Goal: Communication & Community: Participate in discussion

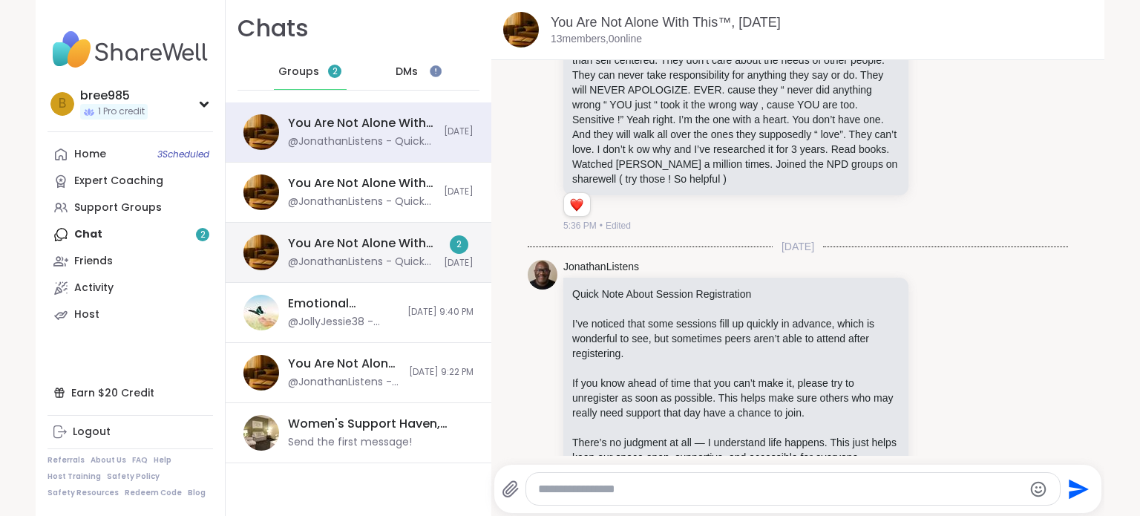
click at [419, 261] on div "@JonathanListens - Quick Note About Session Registration I’ve noticed that some…" at bounding box center [361, 262] width 147 height 15
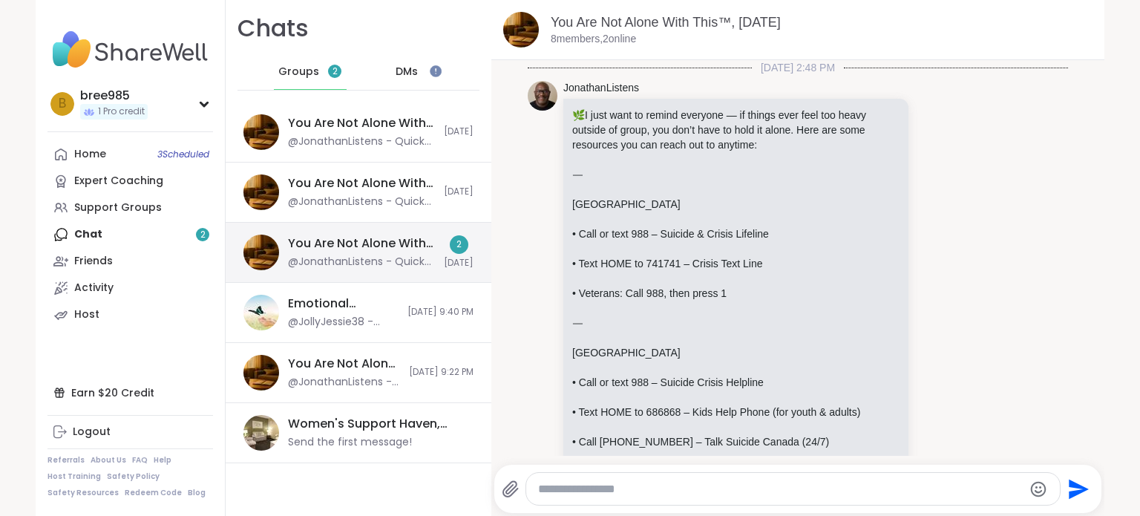
scroll to position [1384, 0]
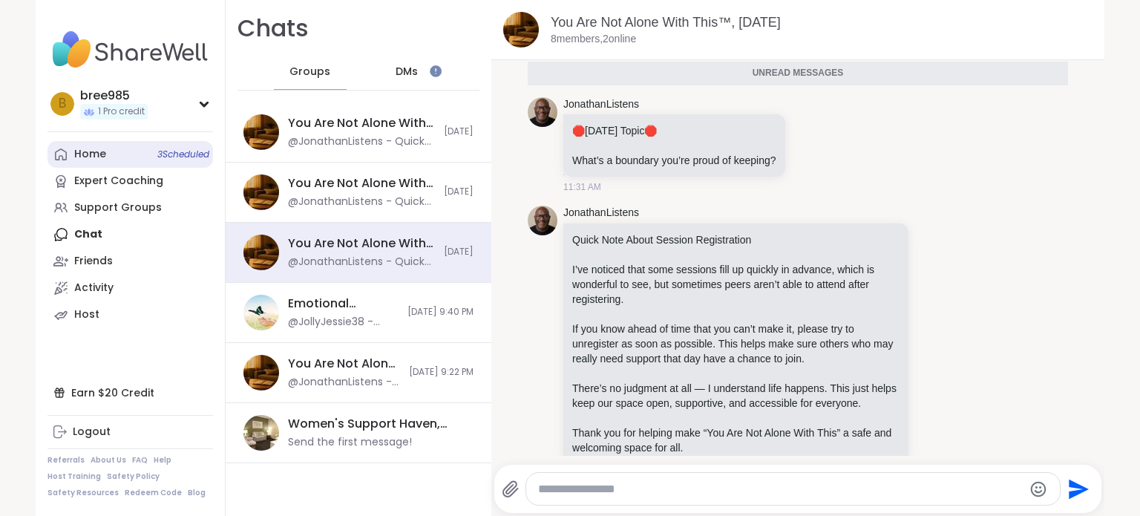
click at [125, 163] on link "Home 3 Scheduled" at bounding box center [131, 154] width 166 height 27
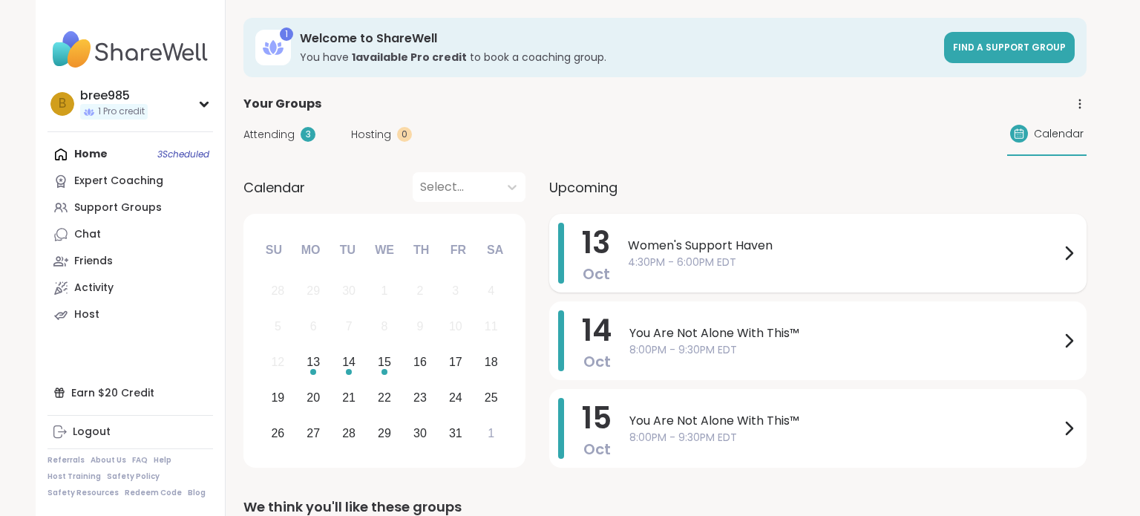
click at [743, 227] on div "Women's Support Haven 4:30PM - 6:00PM EDT" at bounding box center [853, 253] width 450 height 61
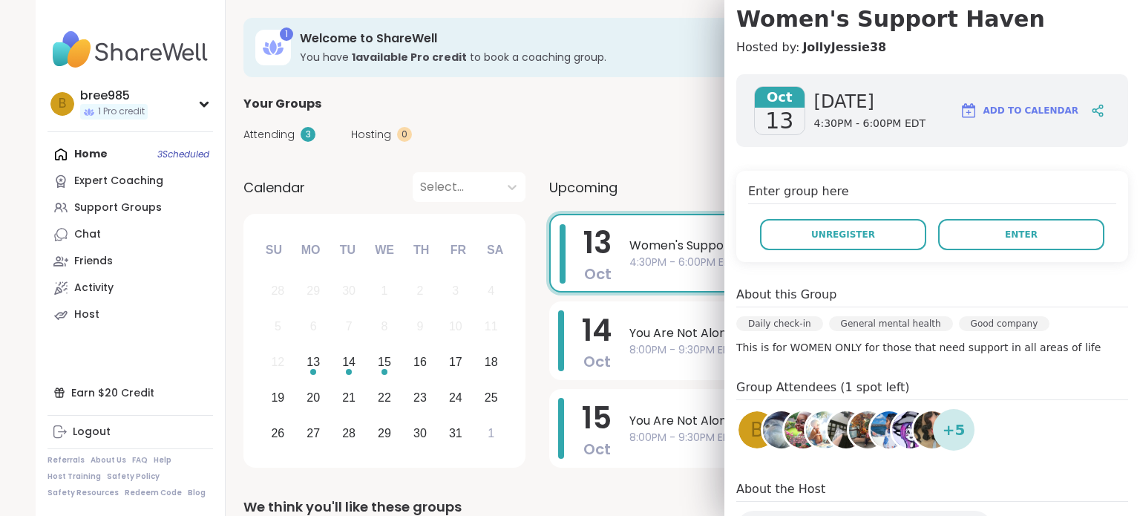
scroll to position [137, 0]
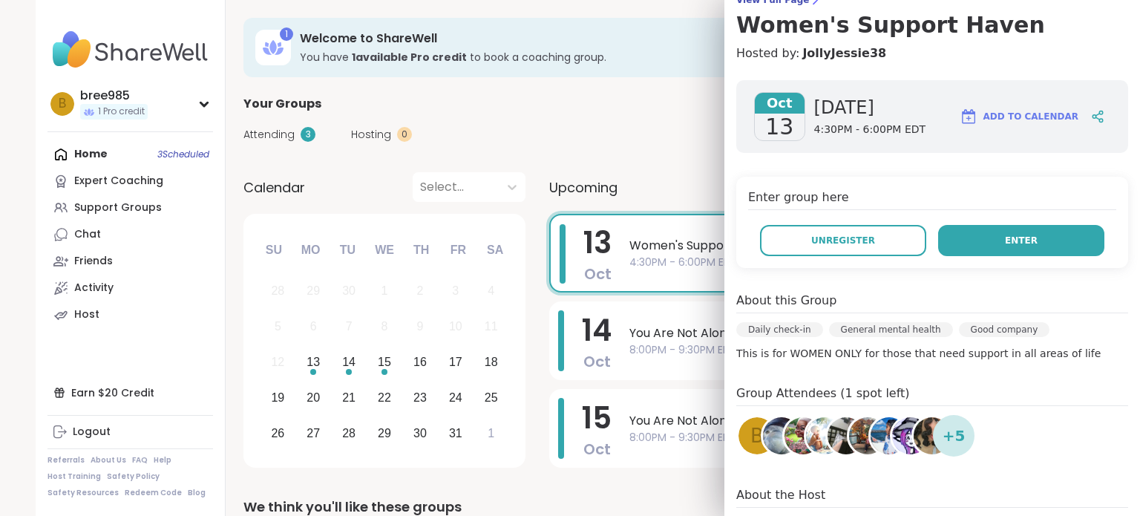
click at [1030, 246] on button "Enter" at bounding box center [1021, 240] width 166 height 31
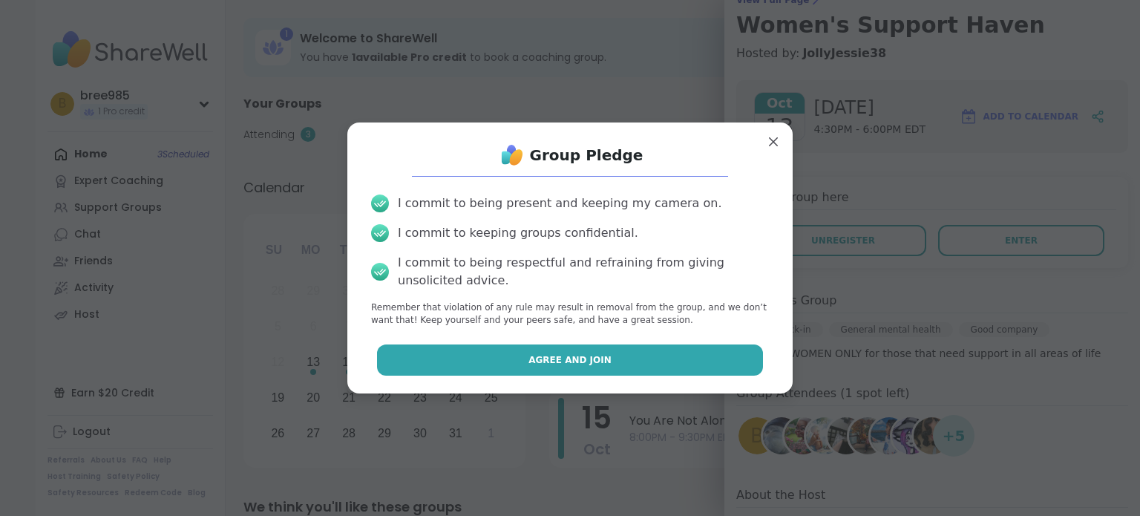
click at [607, 371] on button "Agree and Join" at bounding box center [570, 359] width 387 height 31
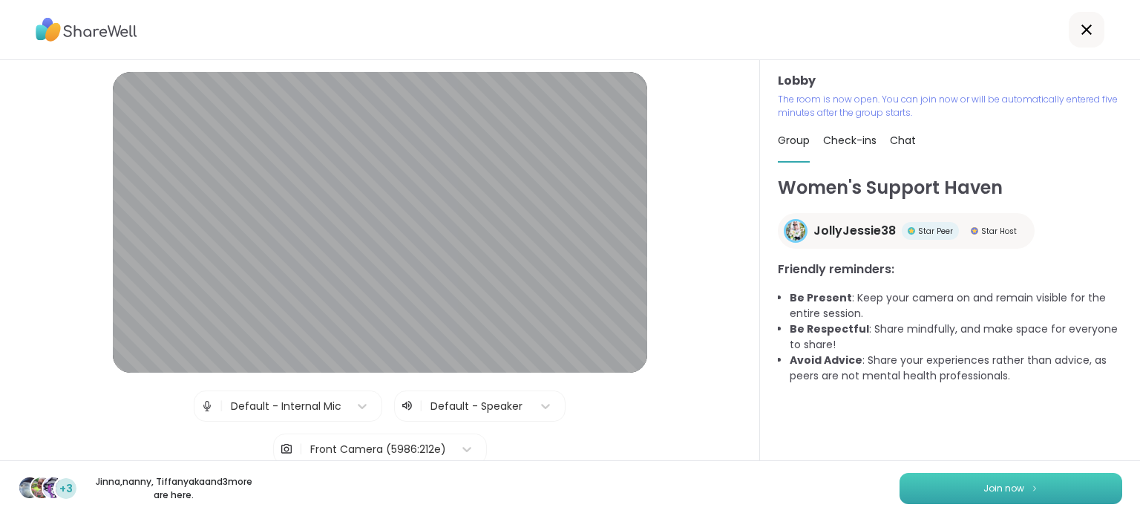
click at [940, 488] on button "Join now" at bounding box center [1011, 488] width 223 height 31
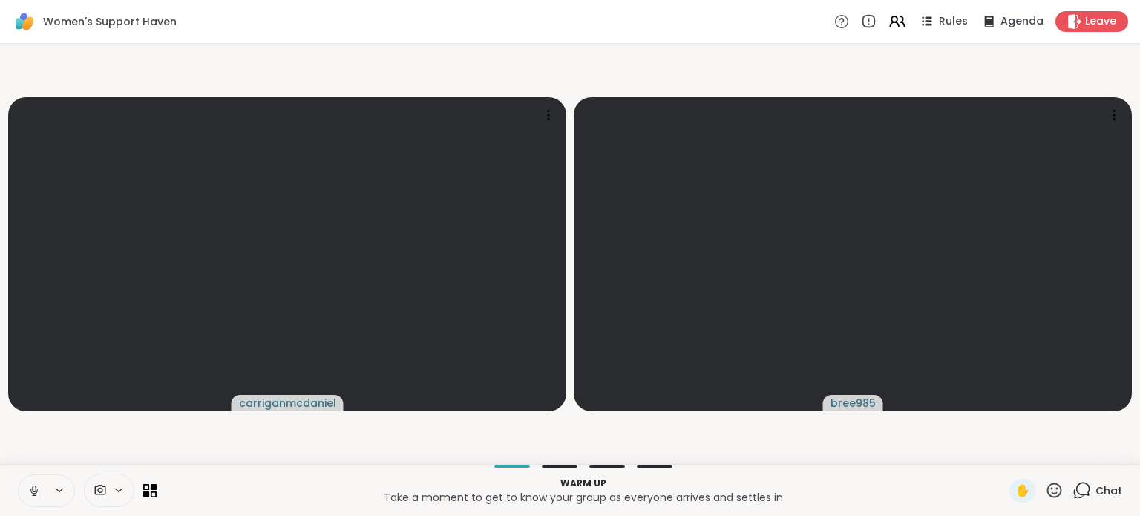
click at [36, 494] on icon at bounding box center [33, 490] width 13 height 13
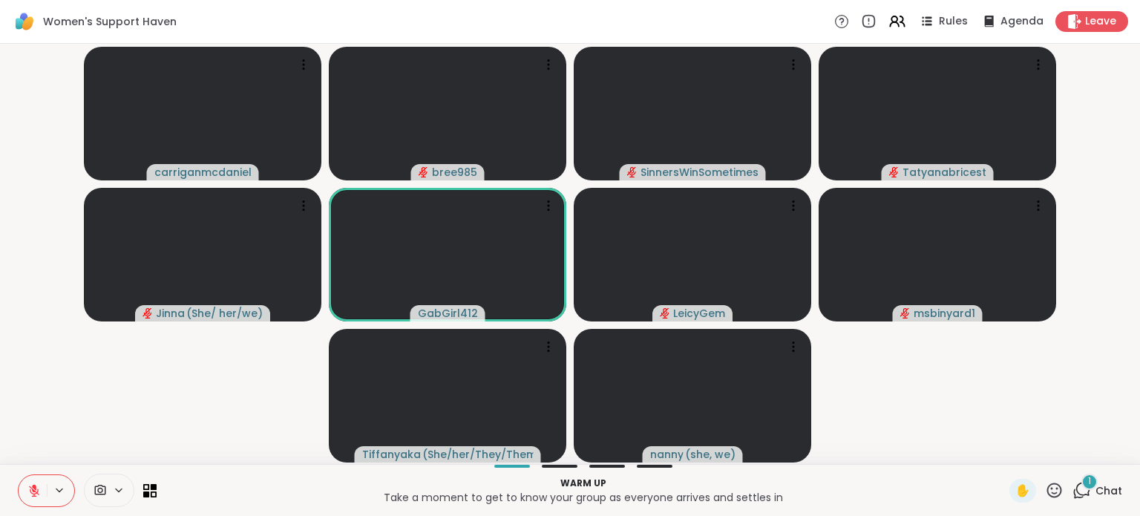
click at [1094, 494] on div "1 Chat" at bounding box center [1098, 491] width 50 height 24
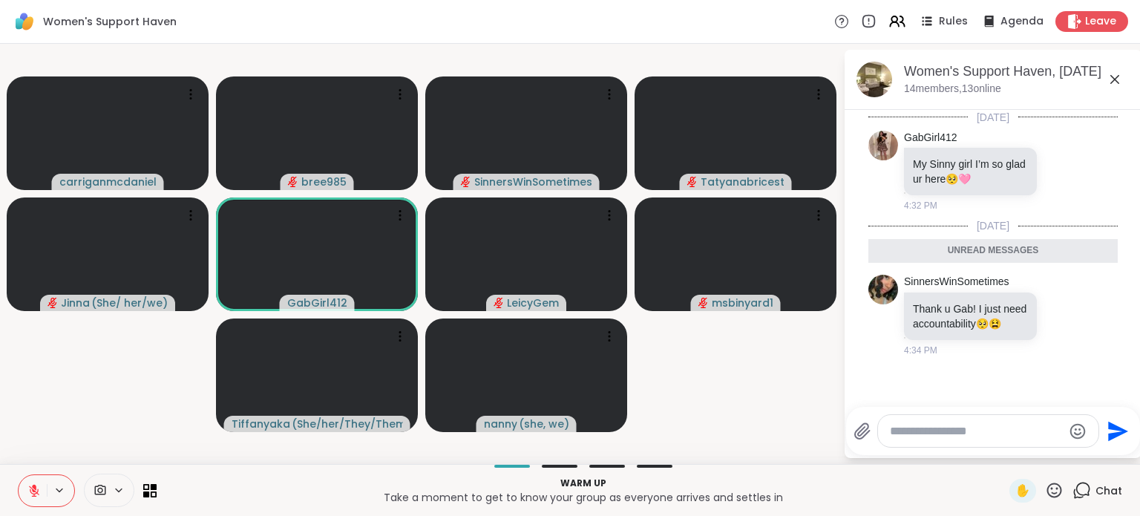
click at [1111, 67] on div "Women's Support Haven, [DATE]" at bounding box center [1017, 71] width 226 height 19
click at [1111, 85] on icon at bounding box center [1115, 80] width 18 height 18
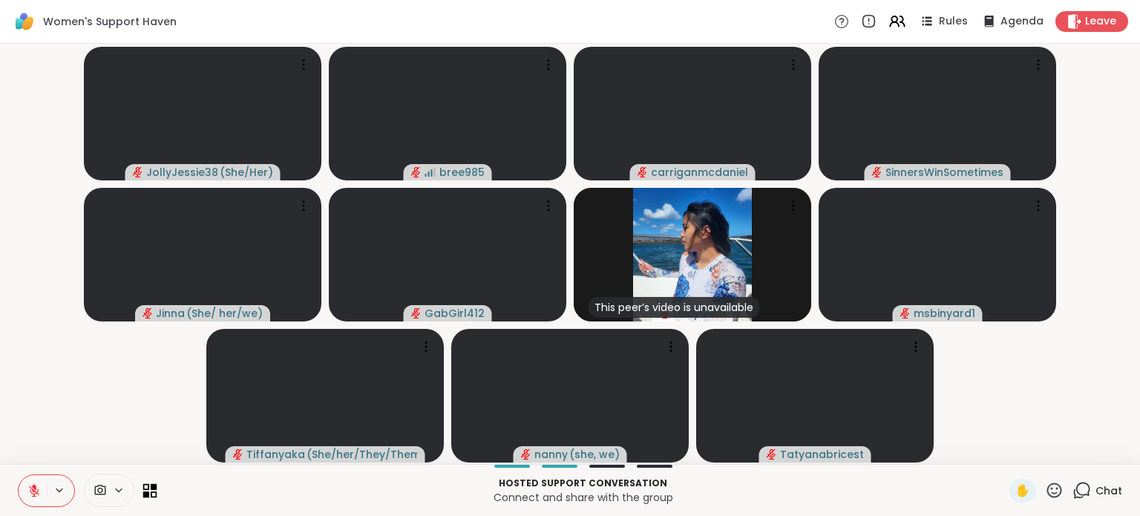
click at [148, 488] on icon at bounding box center [146, 486] width 7 height 7
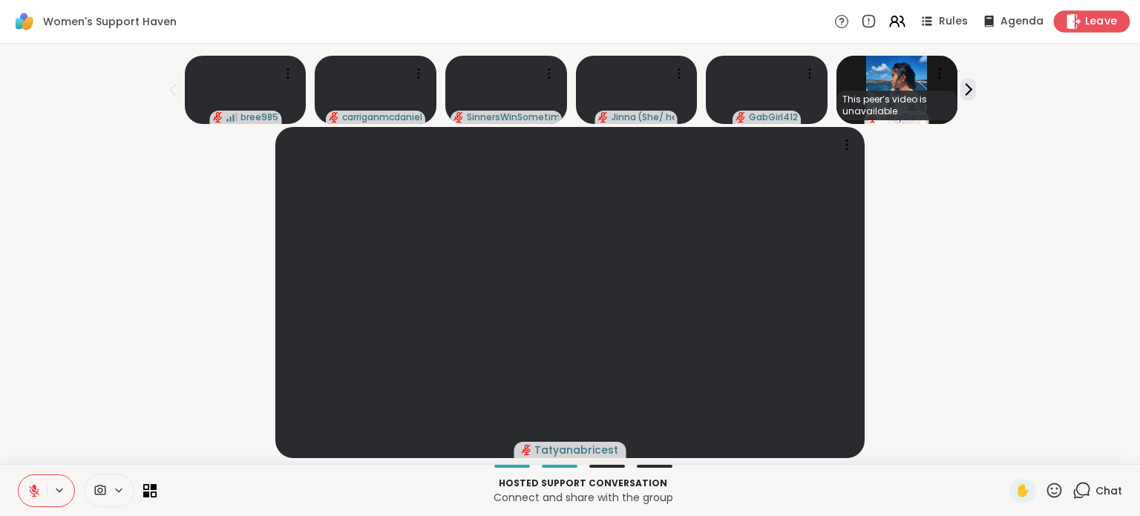
click at [1088, 18] on span "Leave" at bounding box center [1101, 22] width 33 height 16
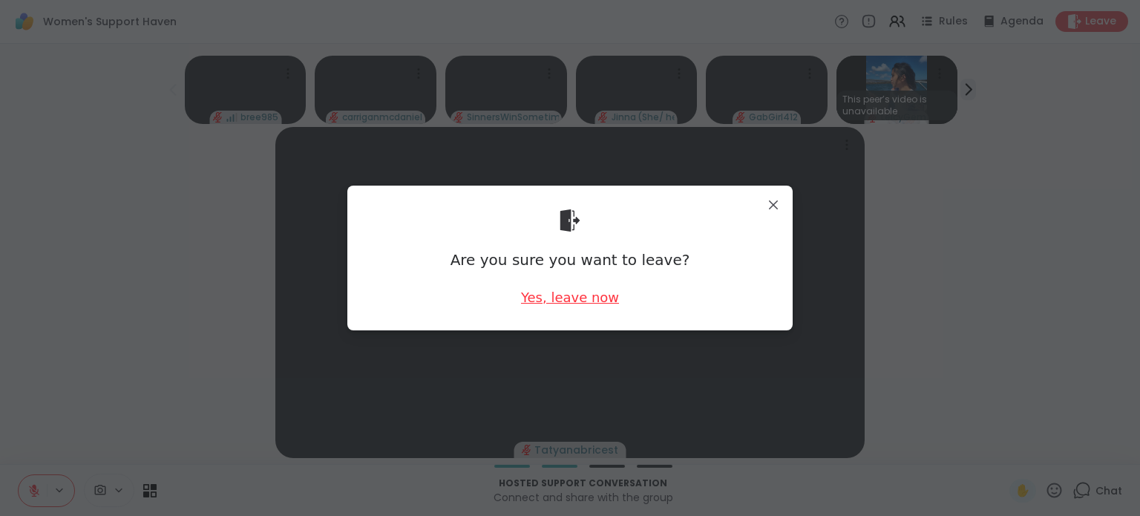
click at [600, 291] on div "Yes, leave now" at bounding box center [570, 297] width 98 height 19
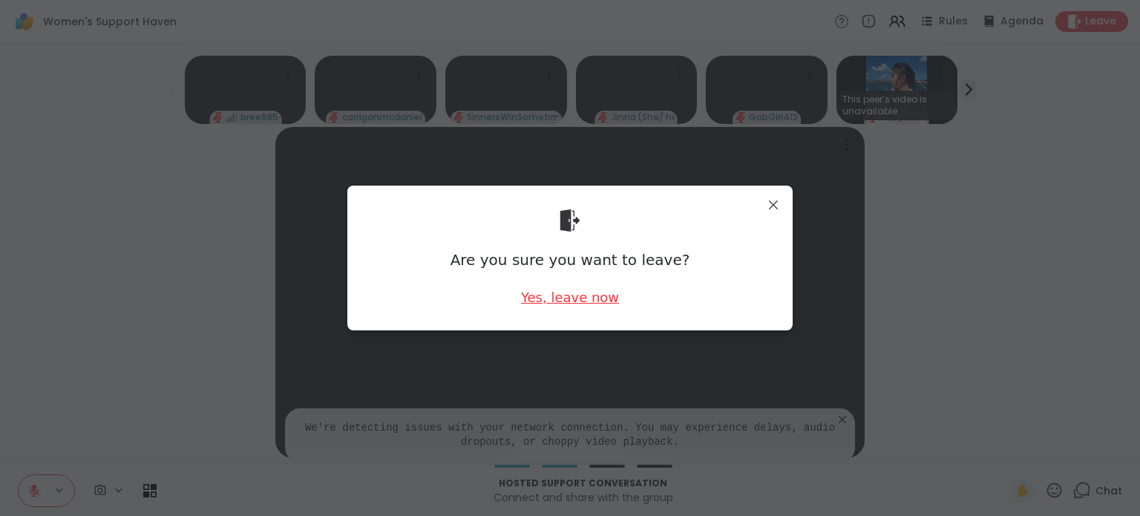
click at [564, 298] on div "Yes, leave now" at bounding box center [570, 297] width 98 height 19
click at [594, 295] on div "Yes, leave now" at bounding box center [570, 297] width 98 height 19
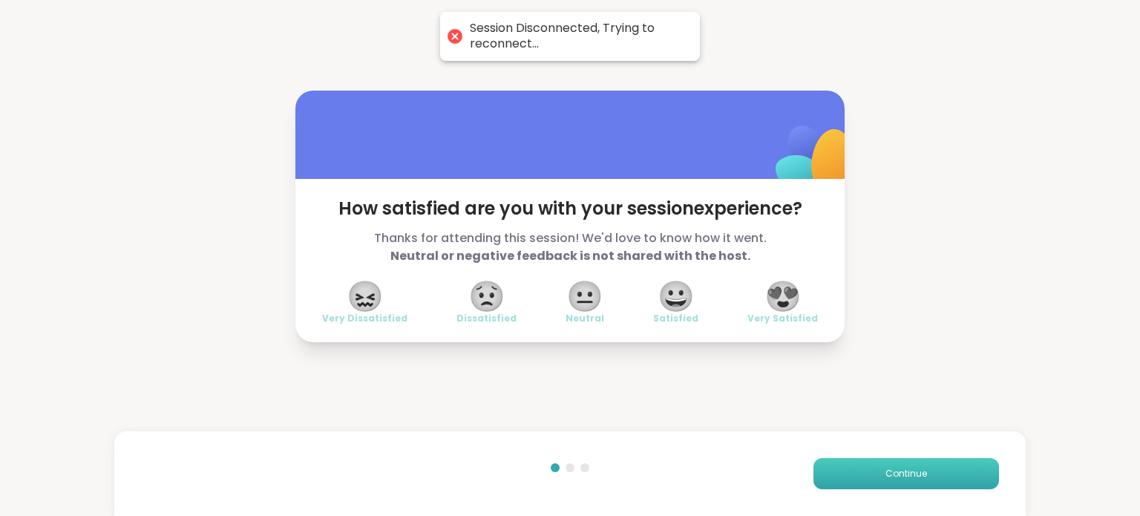
click at [896, 463] on button "Continue" at bounding box center [907, 473] width 186 height 31
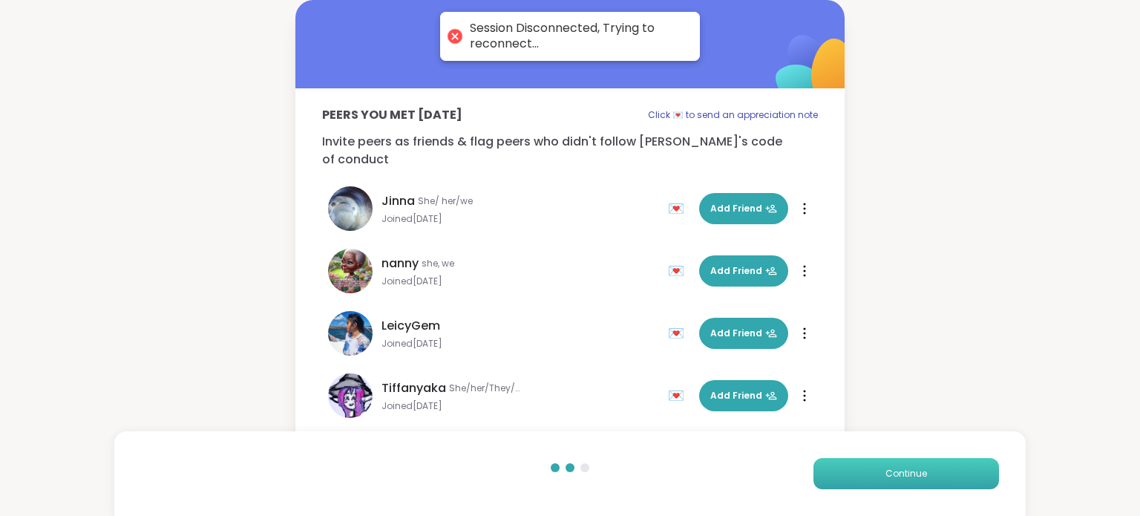
click at [896, 463] on button "Continue" at bounding box center [907, 473] width 186 height 31
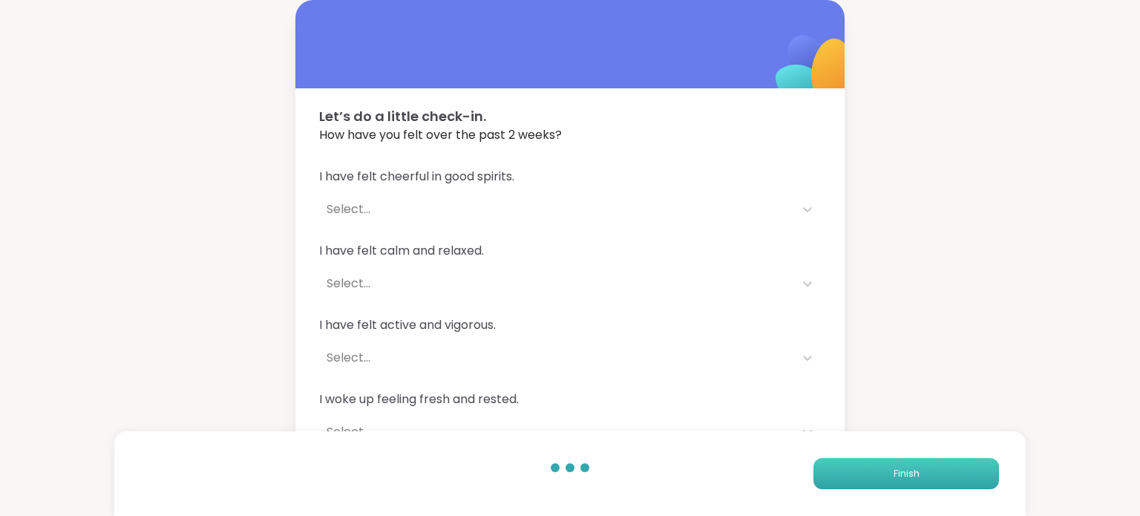
click at [896, 463] on button "Finish" at bounding box center [907, 473] width 186 height 31
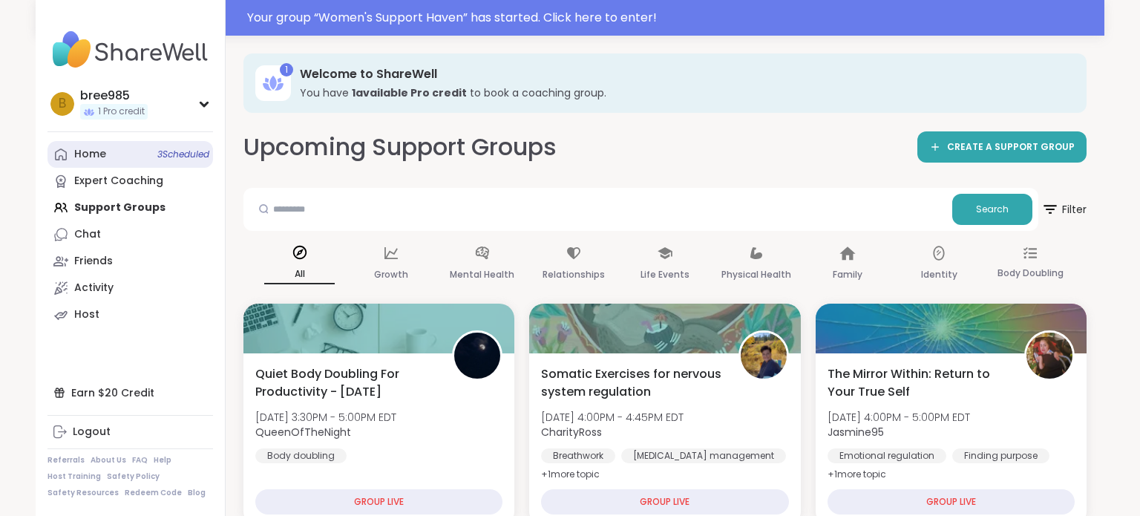
click at [102, 151] on div "Home 3 Scheduled" at bounding box center [90, 154] width 32 height 15
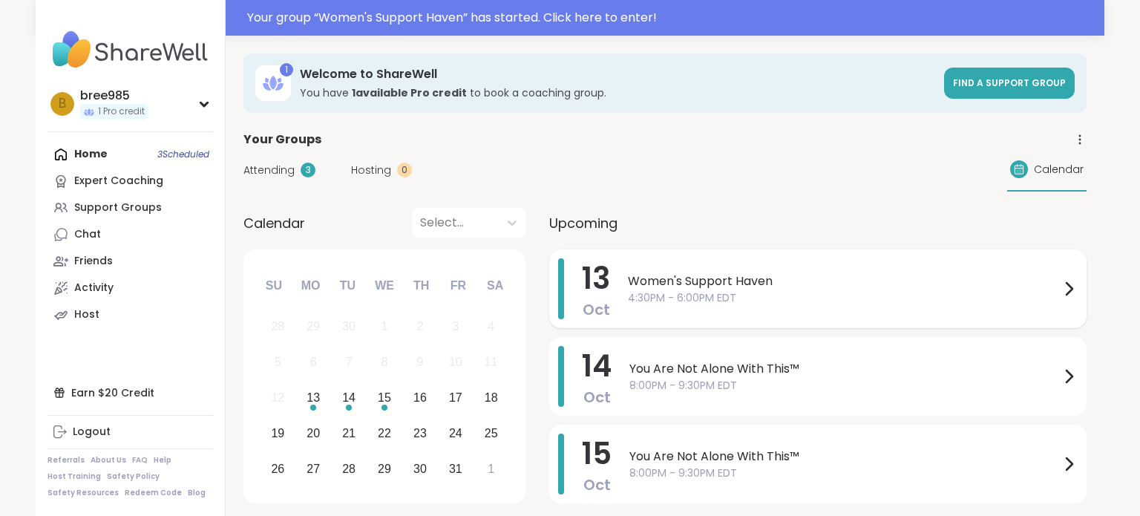
click at [788, 285] on span "Women's Support Haven" at bounding box center [844, 281] width 432 height 18
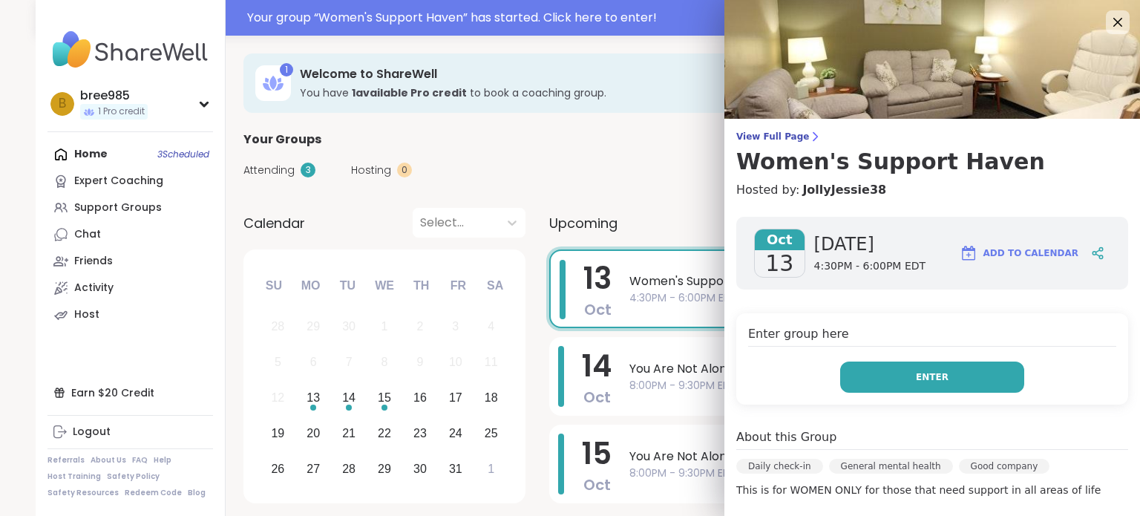
click at [937, 376] on span "Enter" at bounding box center [932, 376] width 33 height 13
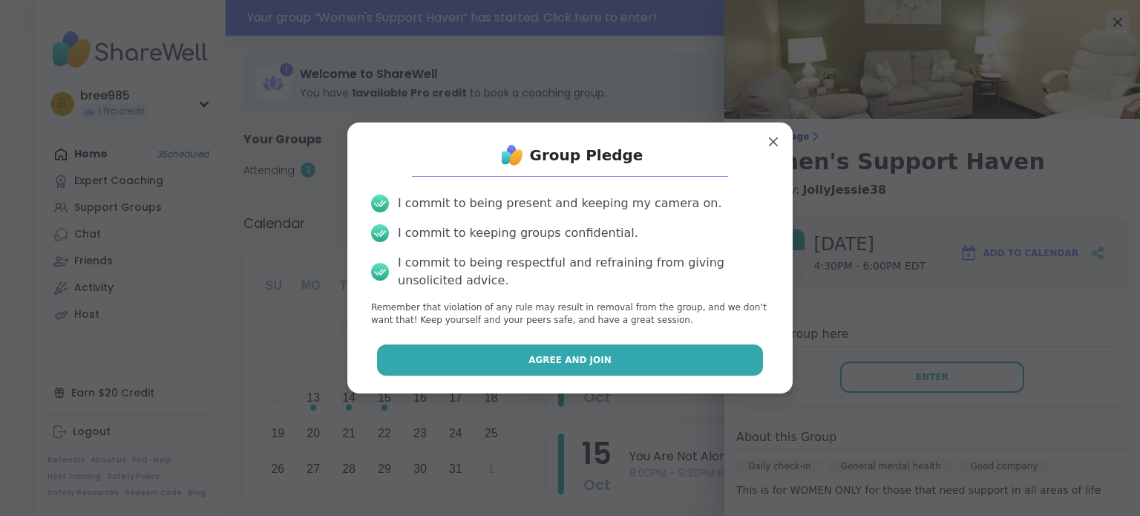
click at [602, 371] on button "Agree and Join" at bounding box center [570, 359] width 387 height 31
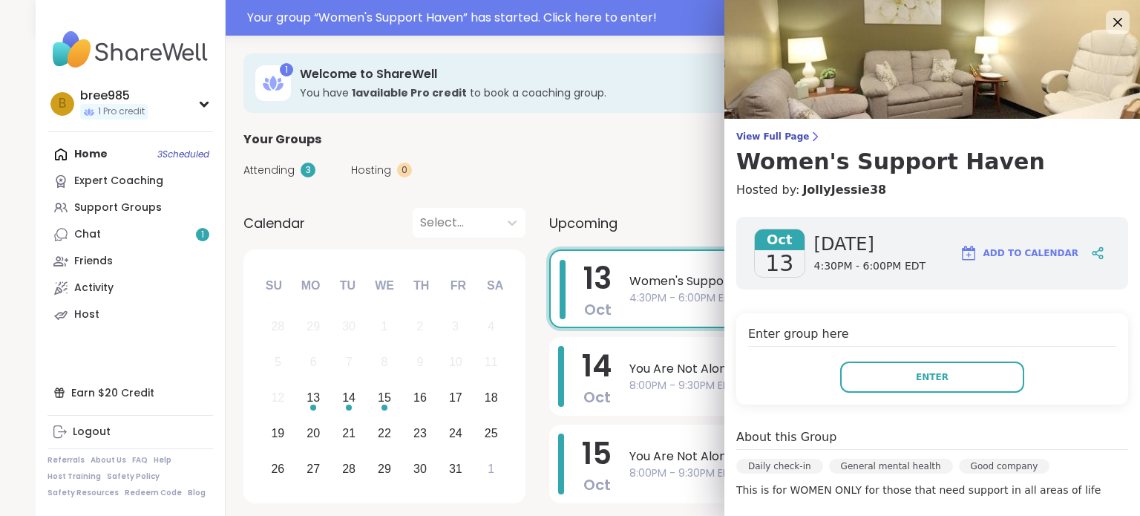
scroll to position [288, 0]
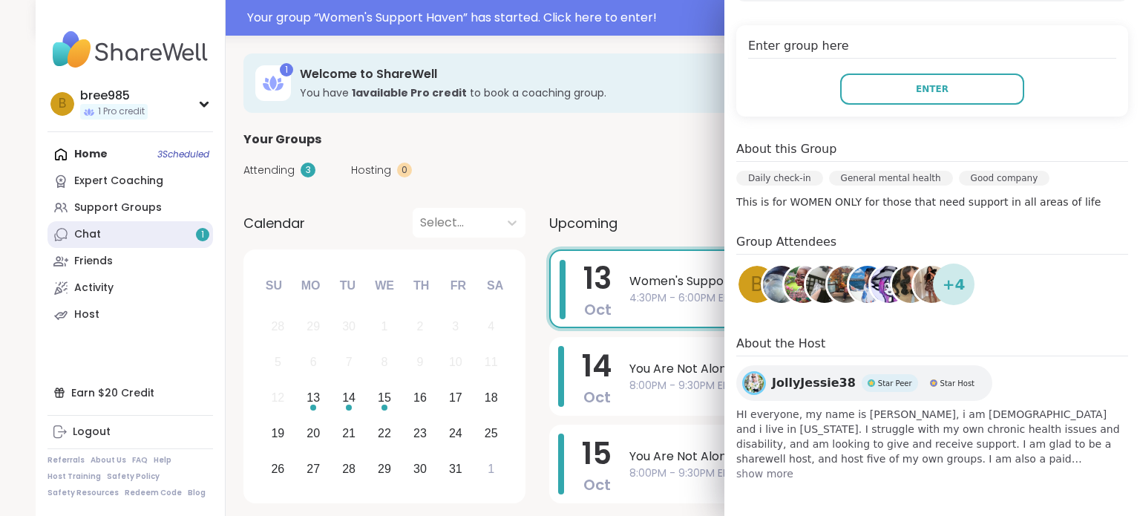
click at [62, 237] on icon at bounding box center [60, 234] width 15 height 15
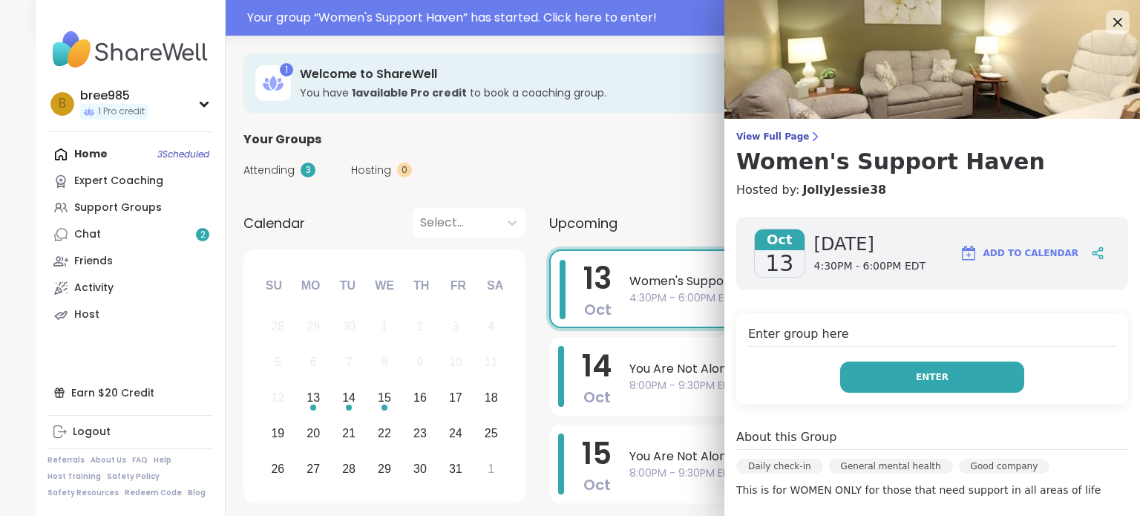
click at [859, 367] on button "Enter" at bounding box center [932, 377] width 184 height 31
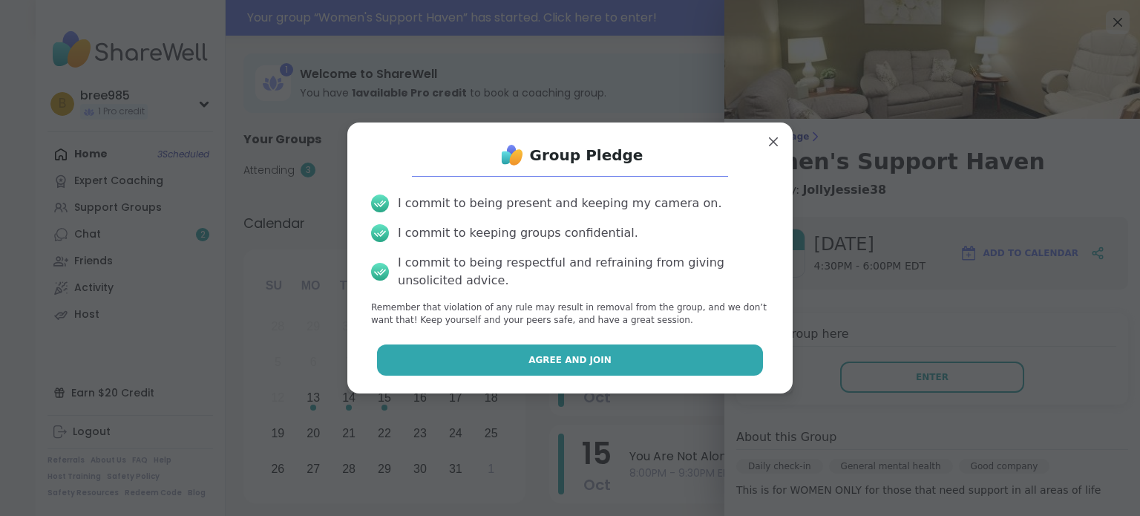
click at [682, 367] on button "Agree and Join" at bounding box center [570, 359] width 387 height 31
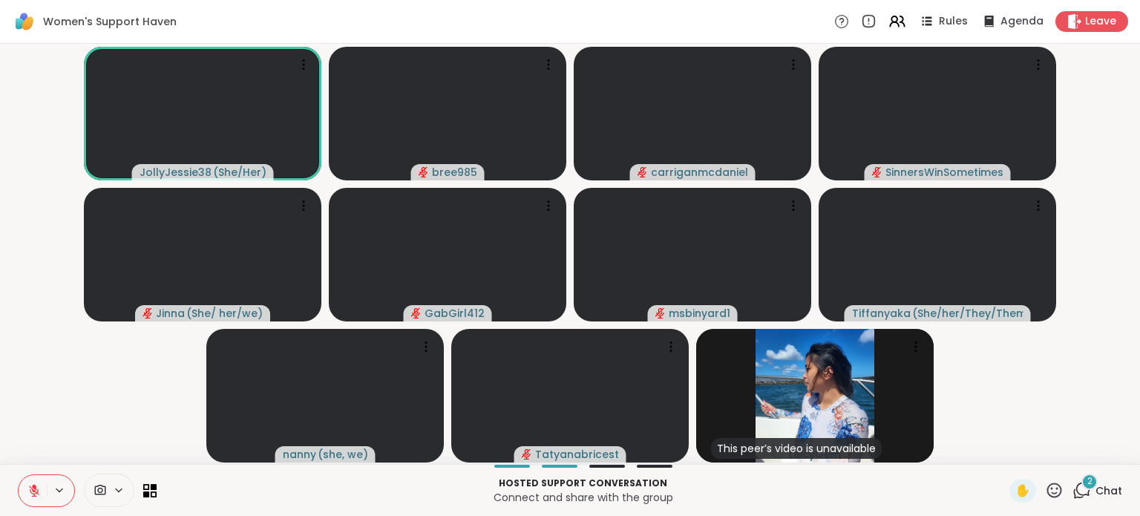
click at [36, 494] on icon at bounding box center [33, 490] width 13 height 13
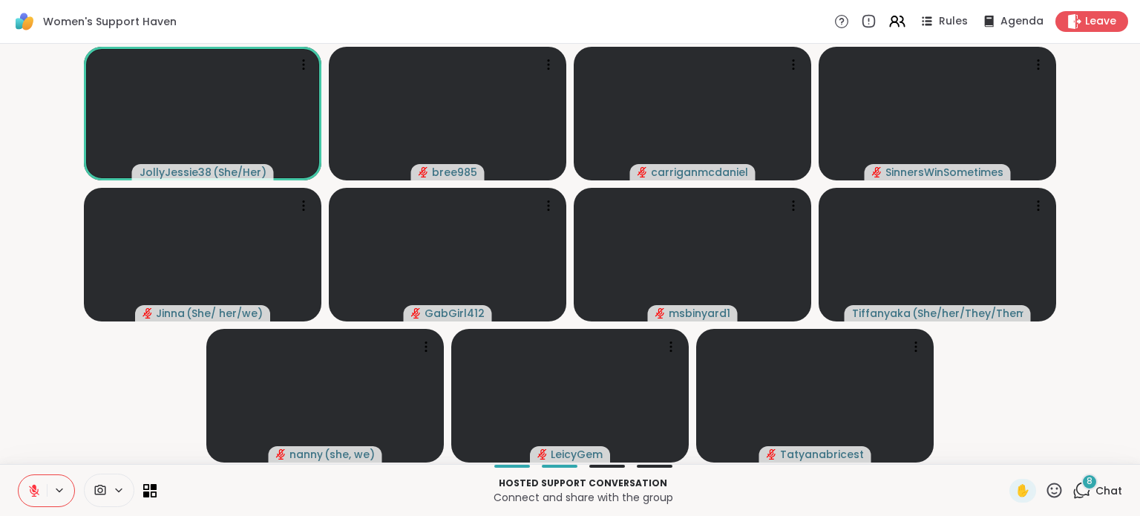
click at [1088, 490] on icon at bounding box center [1082, 490] width 19 height 19
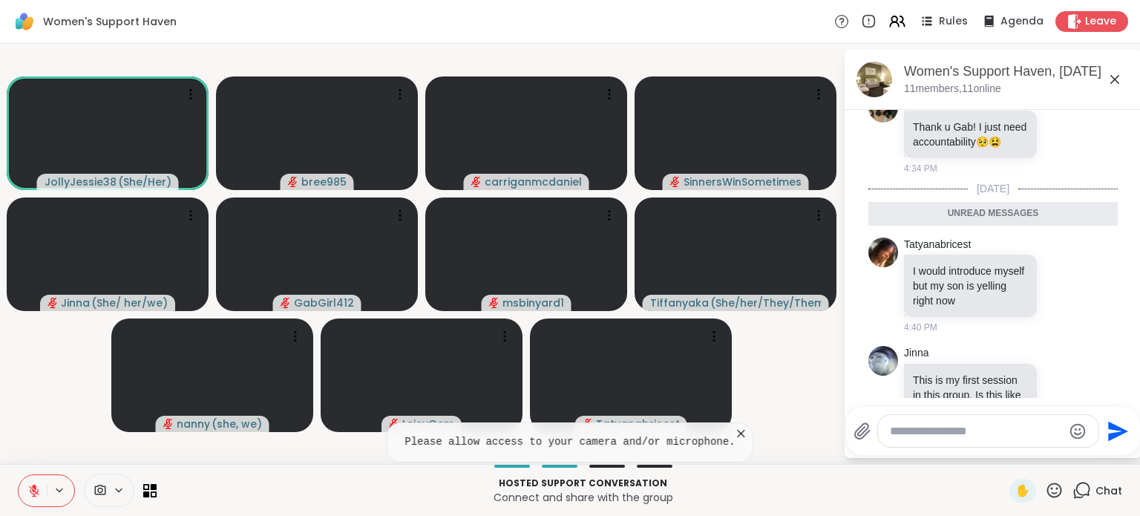
scroll to position [782, 0]
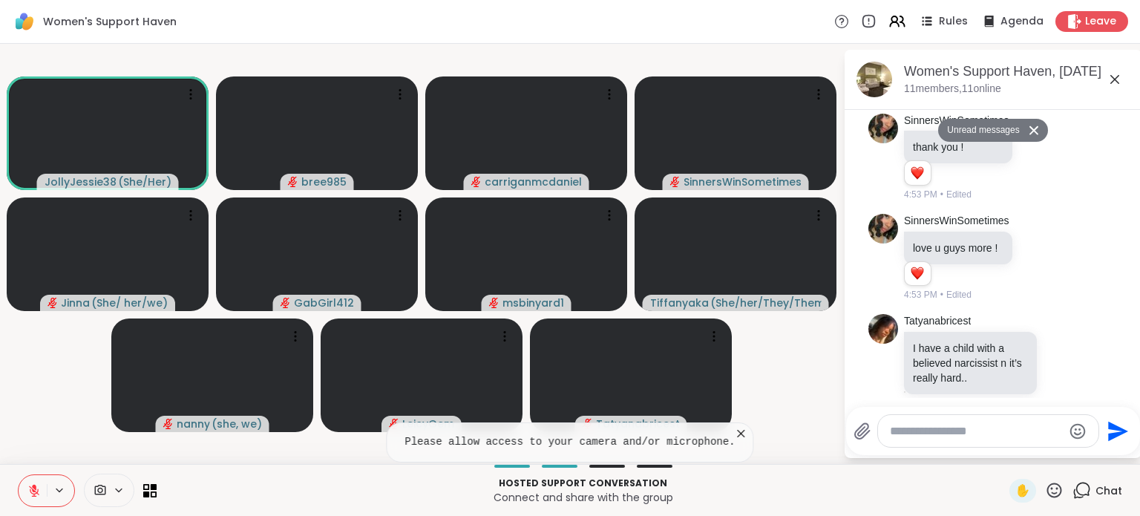
click at [1121, 88] on icon at bounding box center [1115, 80] width 18 height 18
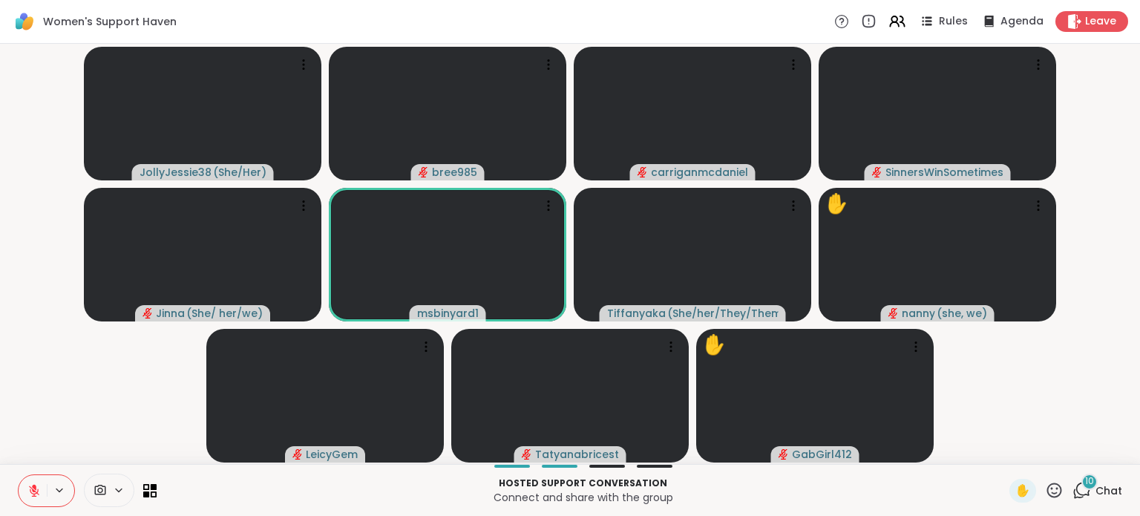
click at [1086, 488] on div "10" at bounding box center [1090, 482] width 16 height 16
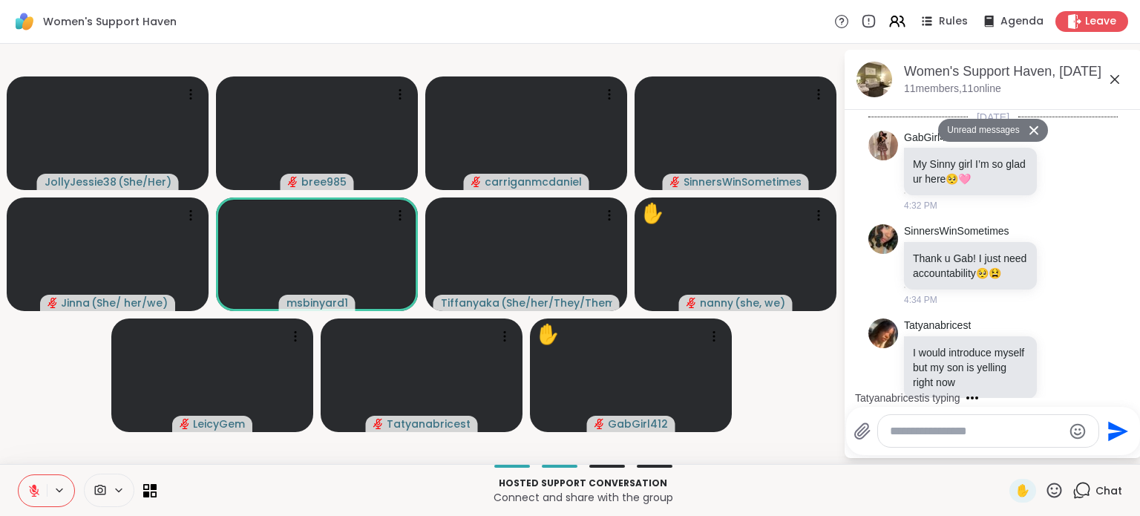
scroll to position [2241, 0]
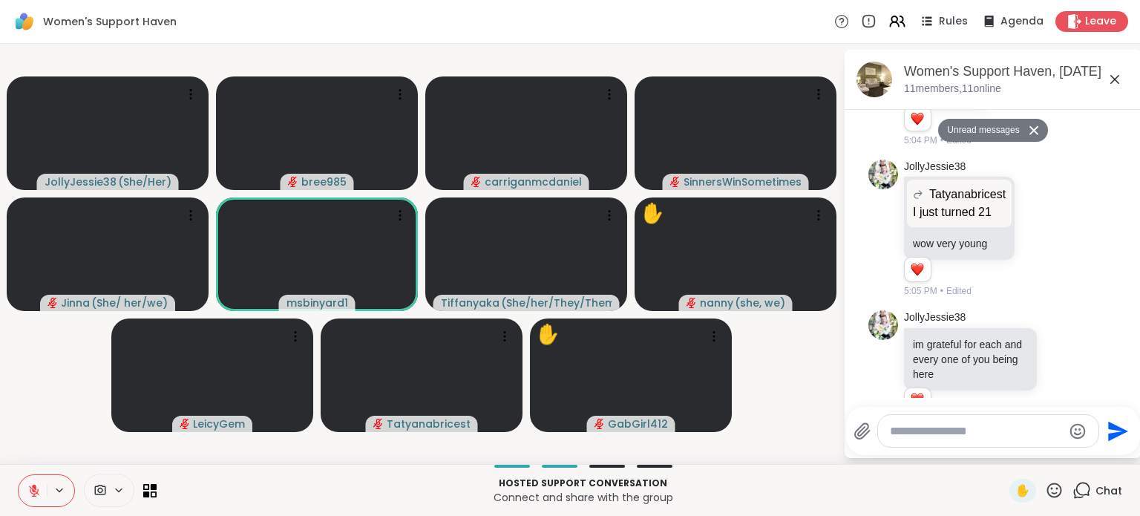
click at [1116, 80] on icon at bounding box center [1115, 79] width 9 height 9
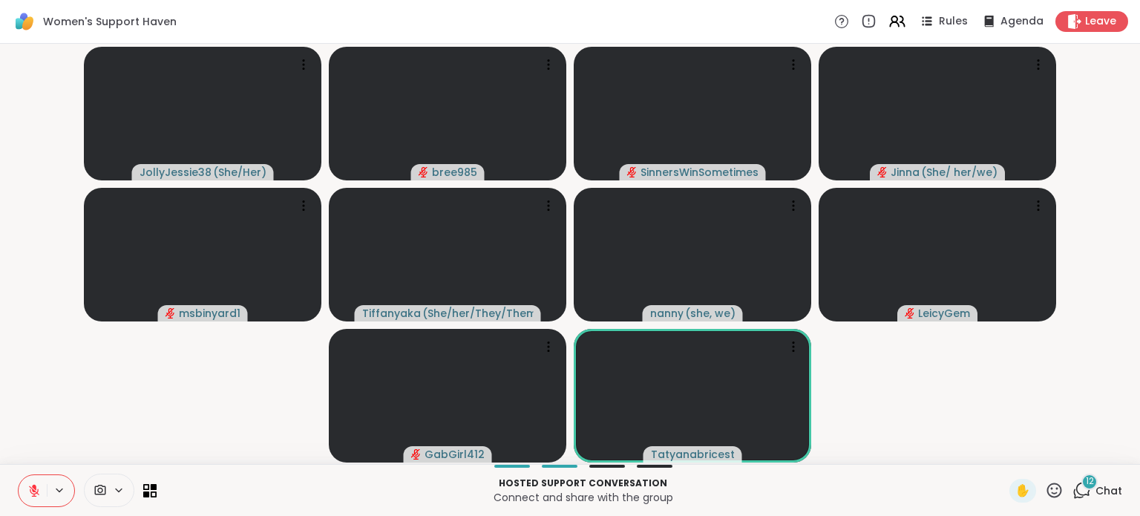
click at [1082, 487] on icon at bounding box center [1082, 490] width 19 height 19
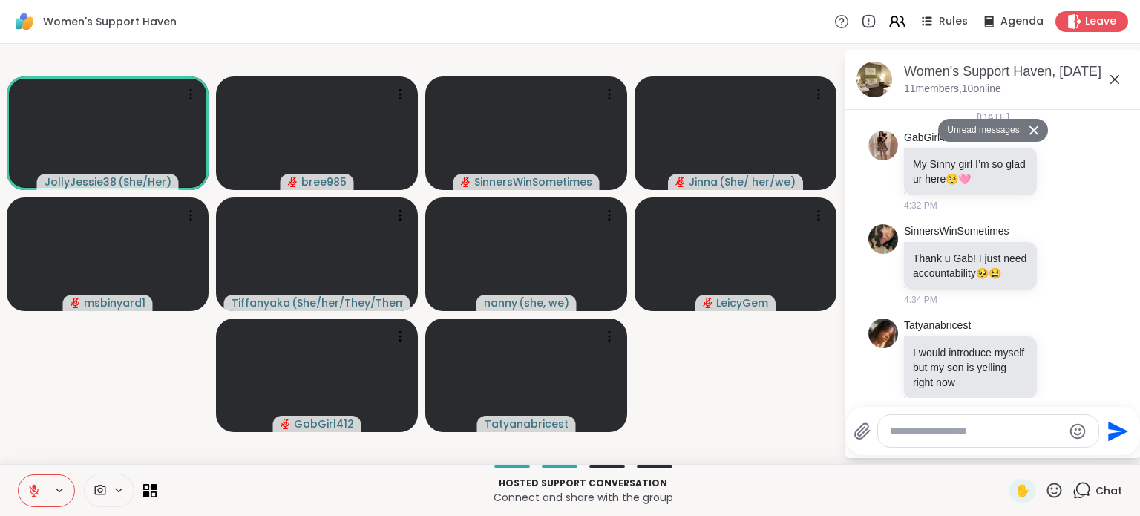
scroll to position [4174, 0]
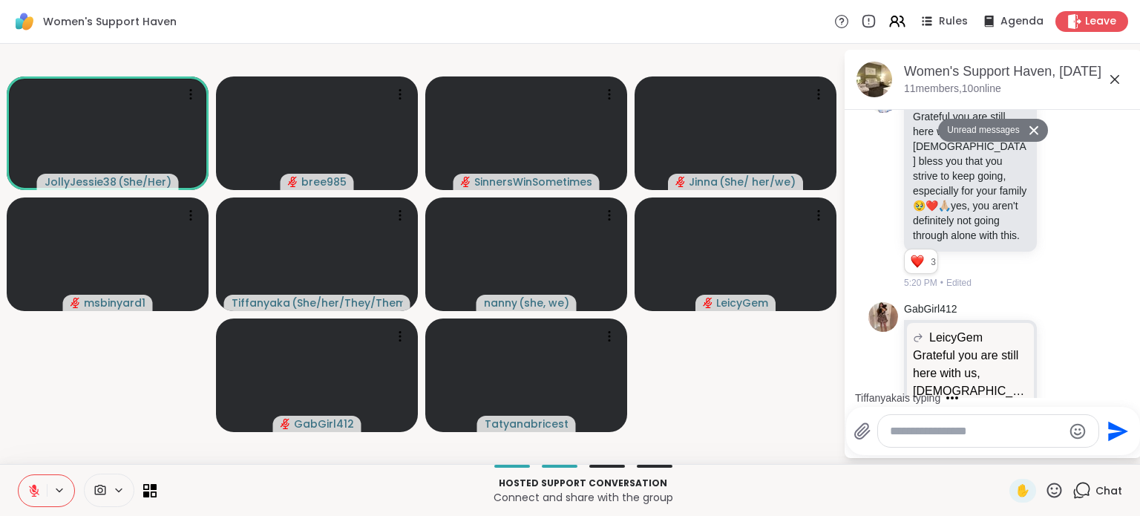
click at [1118, 85] on icon at bounding box center [1115, 80] width 18 height 18
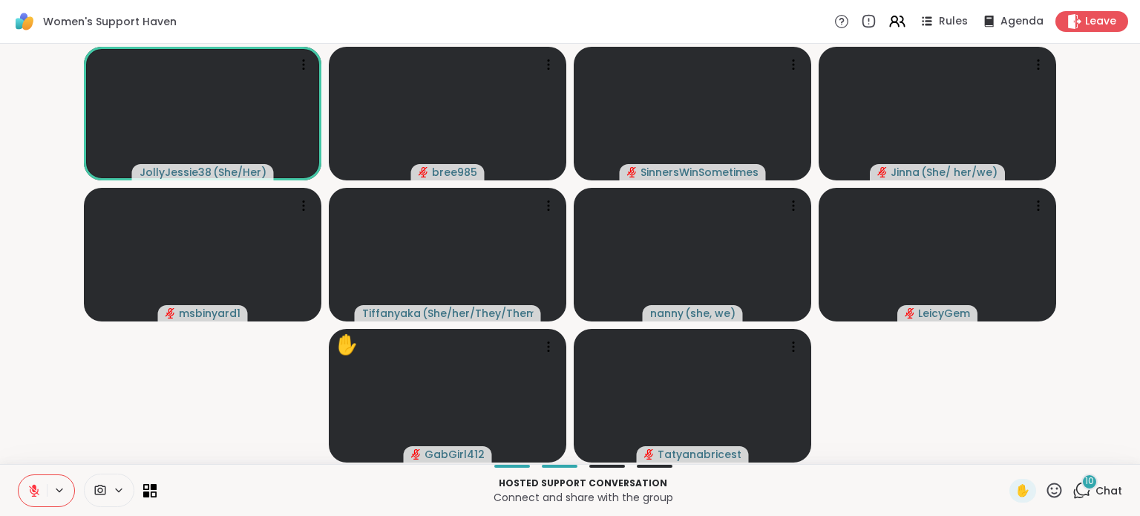
click at [1089, 491] on icon at bounding box center [1082, 490] width 19 height 19
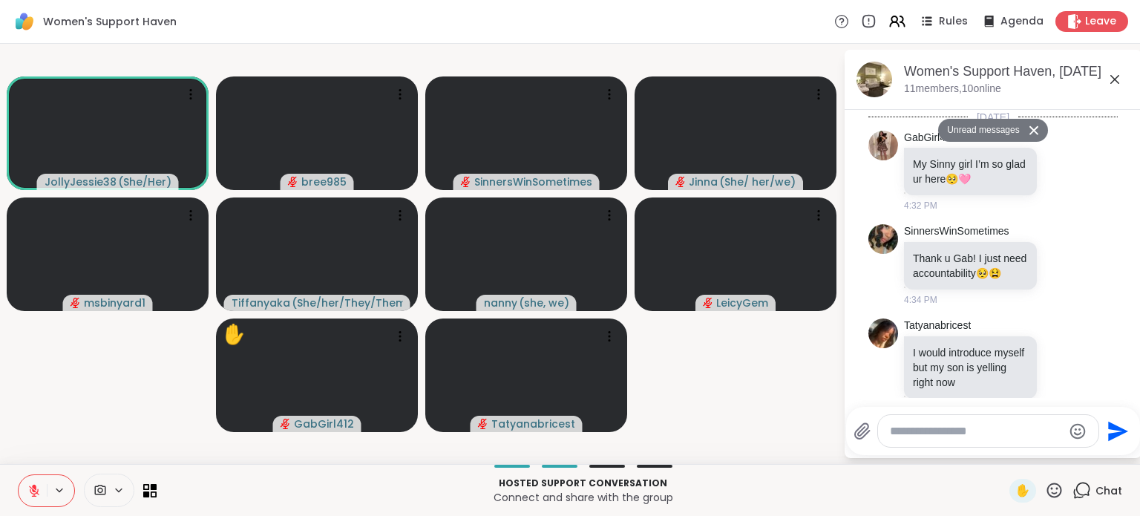
scroll to position [5503, 0]
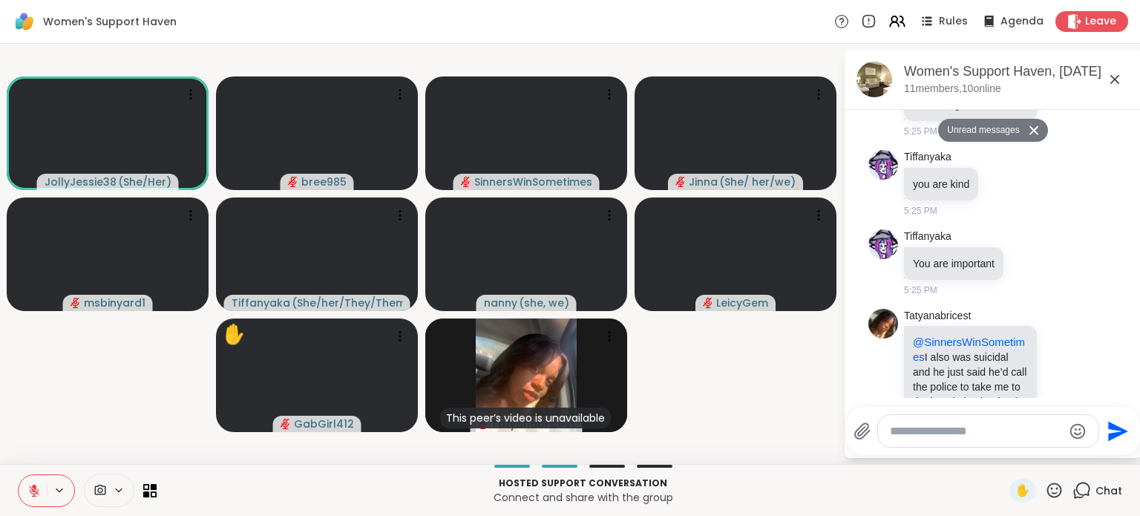
click at [1111, 85] on icon at bounding box center [1115, 80] width 18 height 18
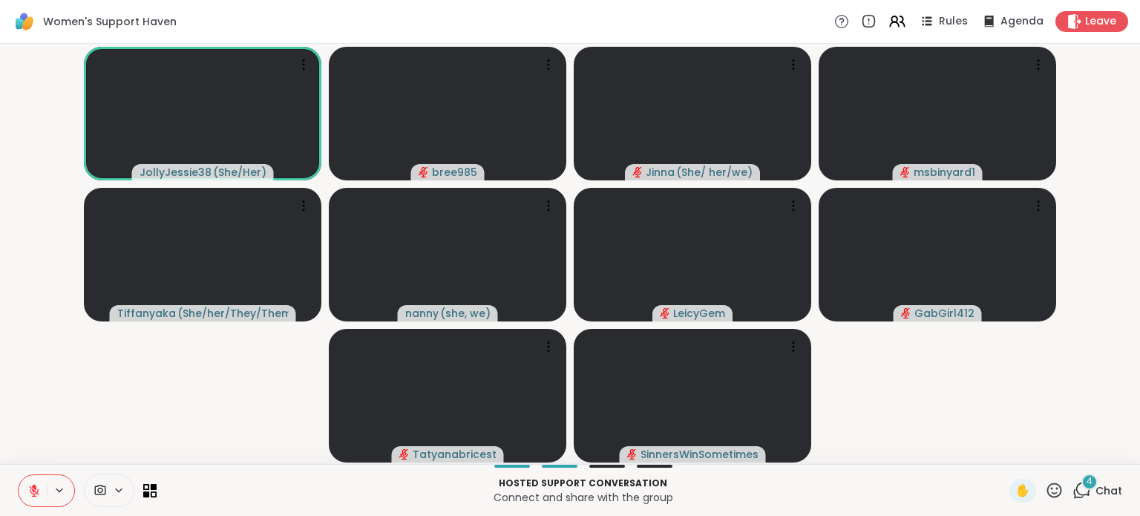
click at [1096, 486] on div "4" at bounding box center [1090, 482] width 16 height 16
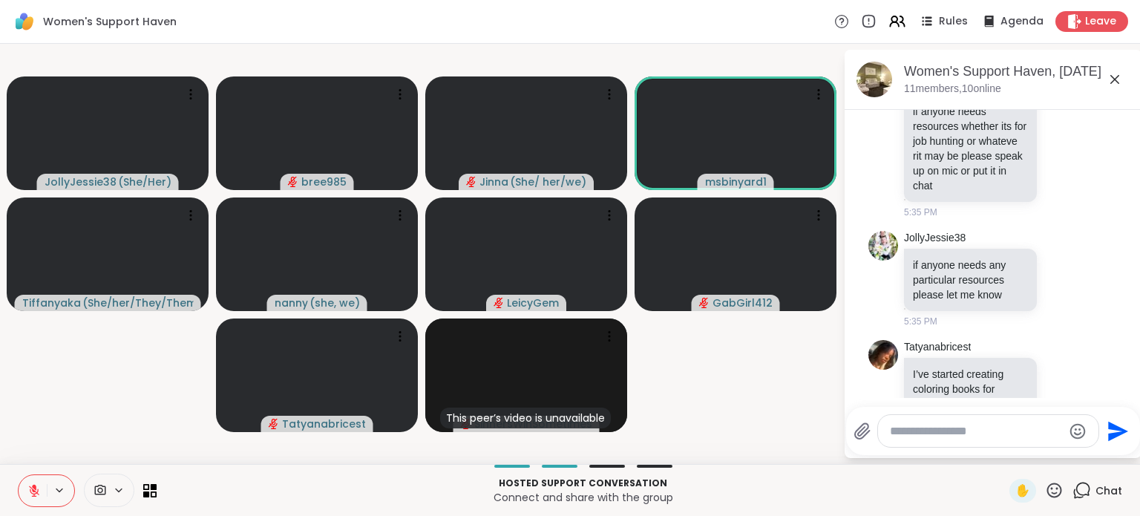
scroll to position [6508, 0]
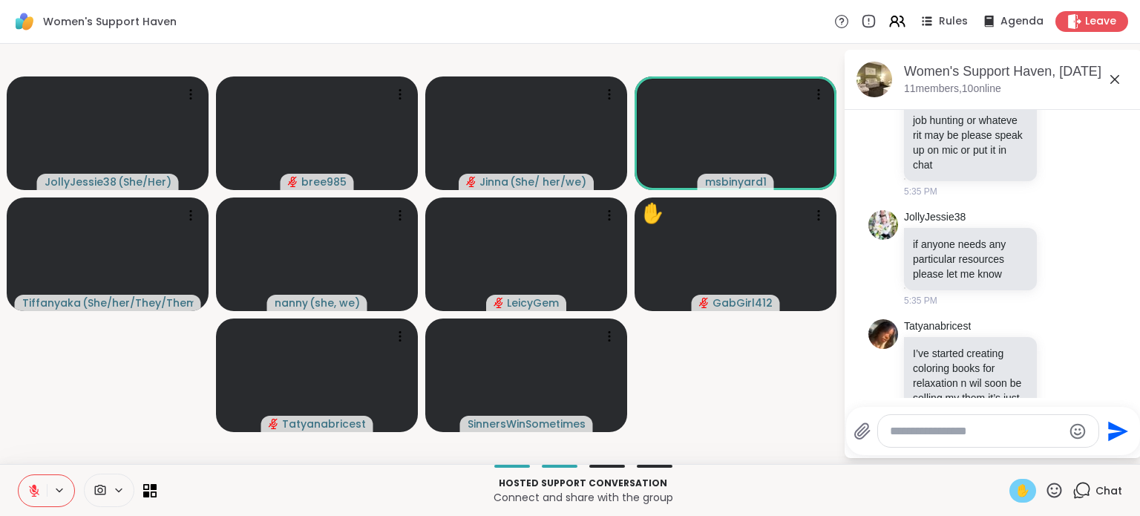
click at [1022, 491] on span "✋" at bounding box center [1023, 491] width 15 height 18
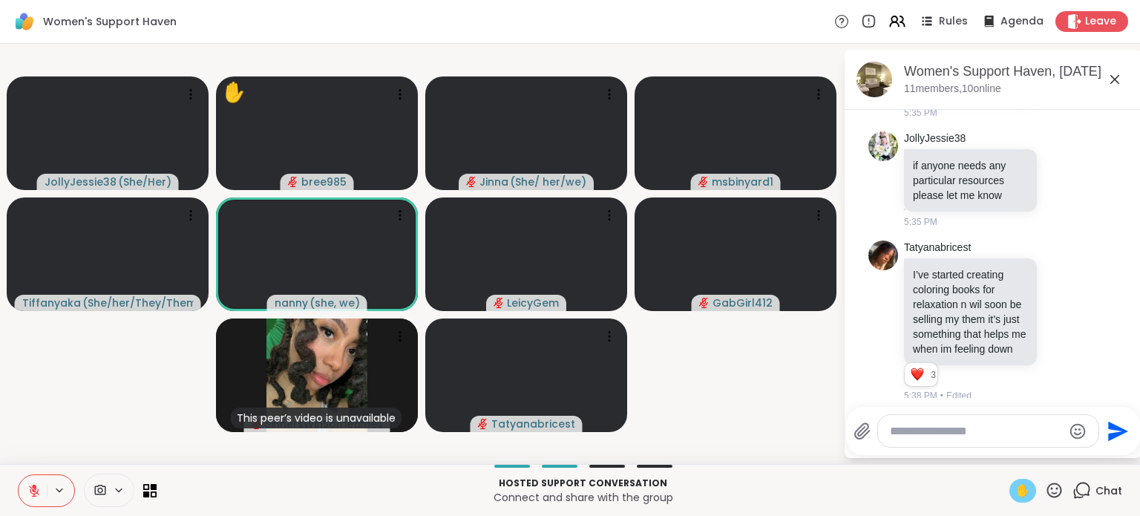
scroll to position [6608, 0]
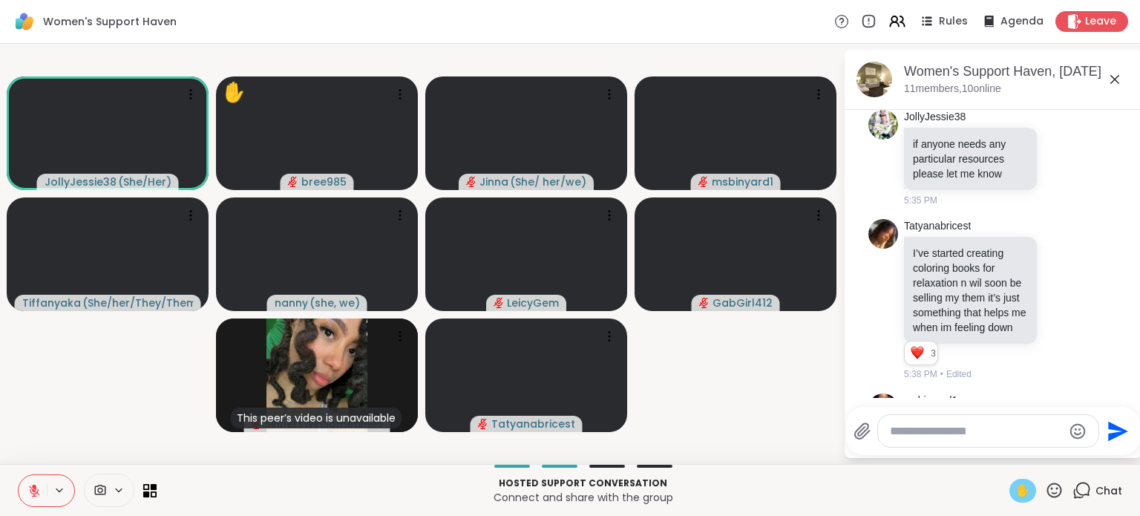
click at [35, 497] on icon at bounding box center [33, 490] width 13 height 13
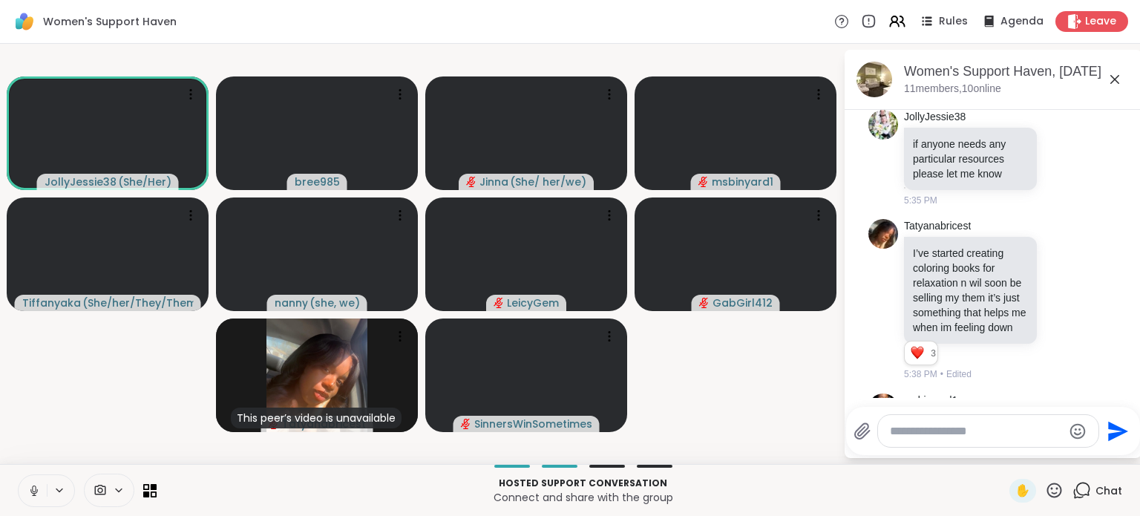
click at [35, 497] on icon at bounding box center [33, 490] width 13 height 13
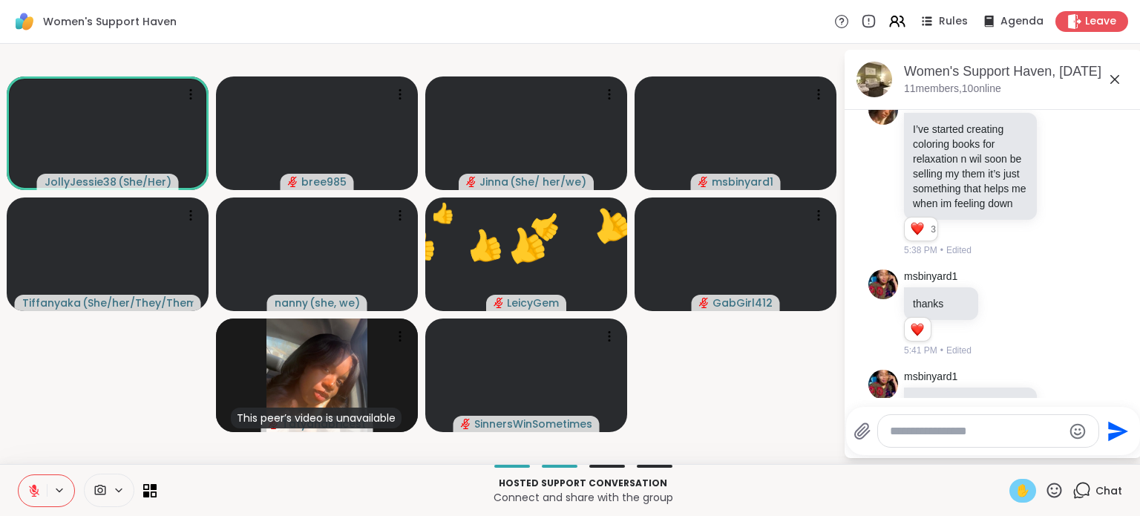
click at [1017, 488] on span "✋" at bounding box center [1023, 491] width 15 height 18
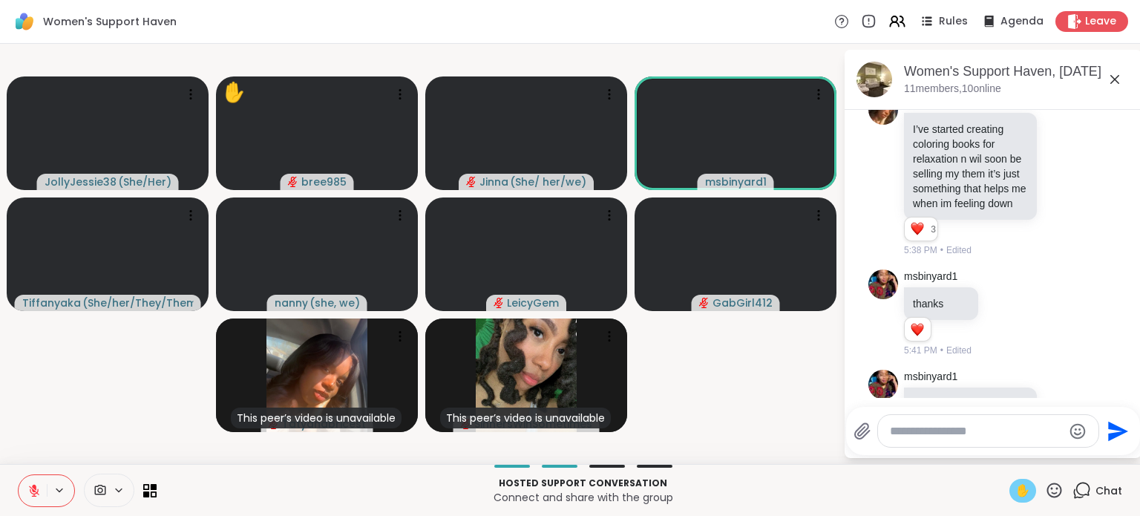
scroll to position [6753, 0]
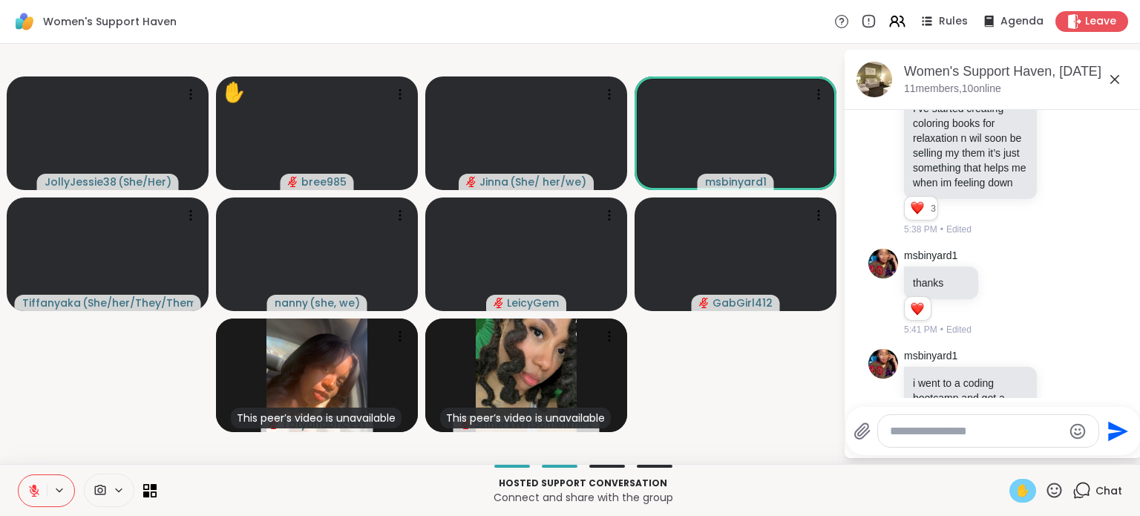
click at [1016, 488] on span "✋" at bounding box center [1023, 491] width 15 height 18
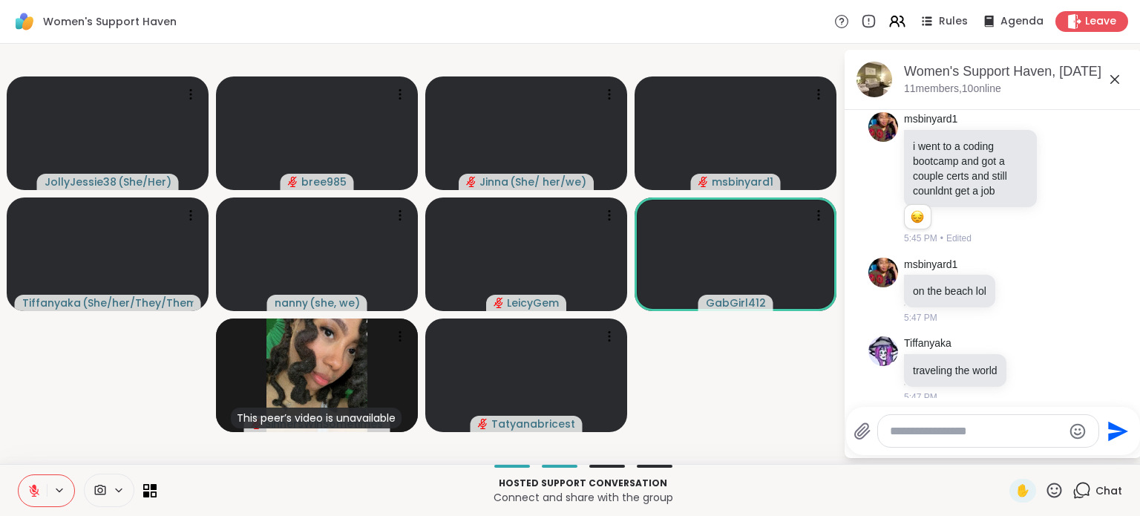
scroll to position [7010, 0]
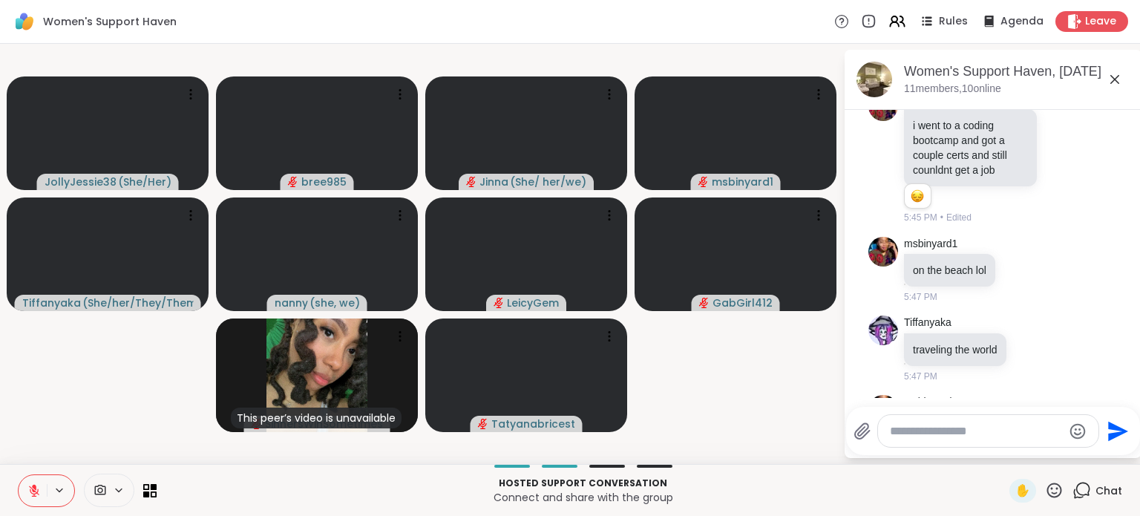
click at [33, 492] on icon at bounding box center [33, 490] width 13 height 13
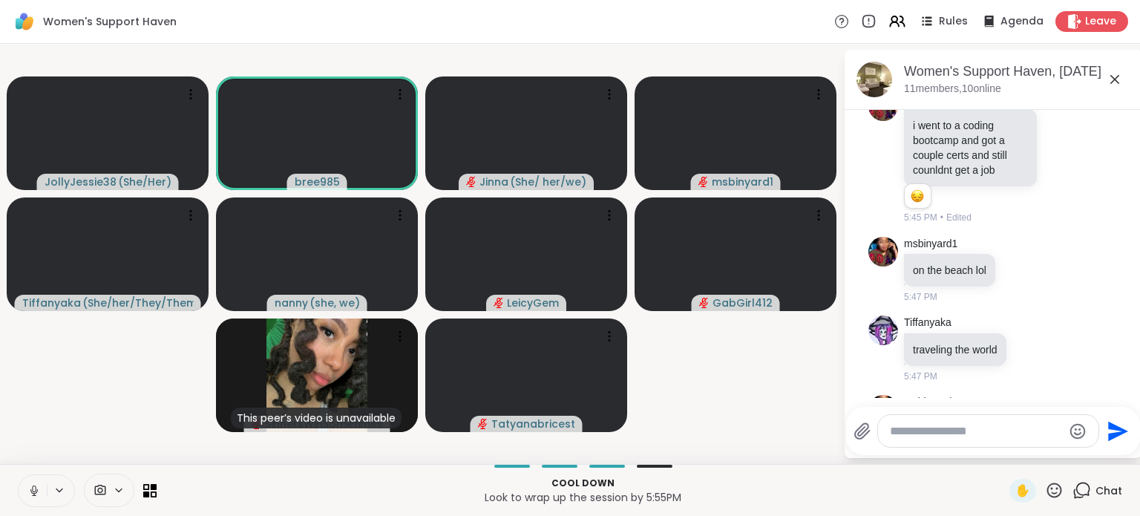
click at [33, 492] on icon at bounding box center [33, 490] width 13 height 13
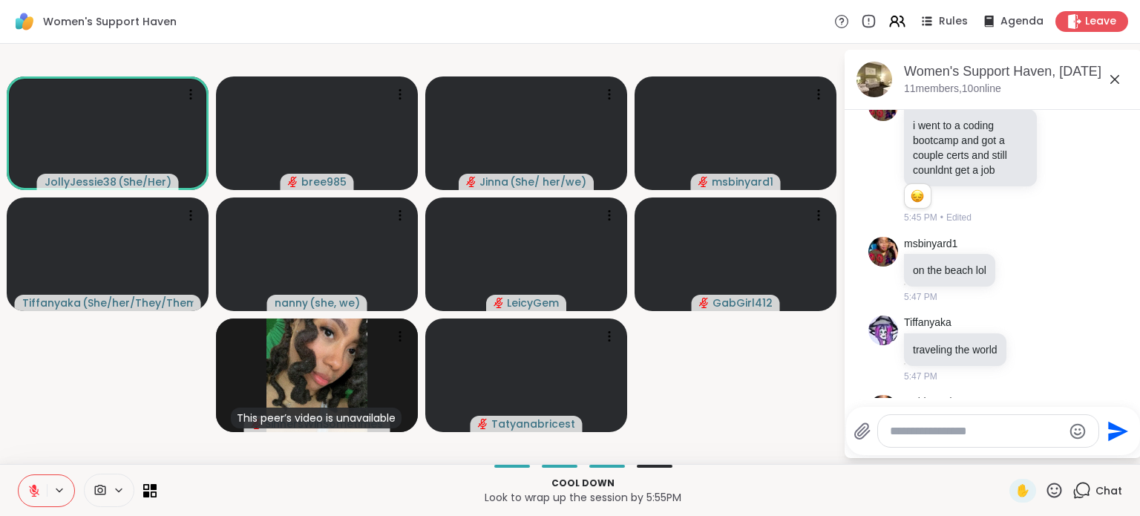
click at [997, 431] on textarea "Type your message" at bounding box center [976, 431] width 173 height 15
type textarea "**********"
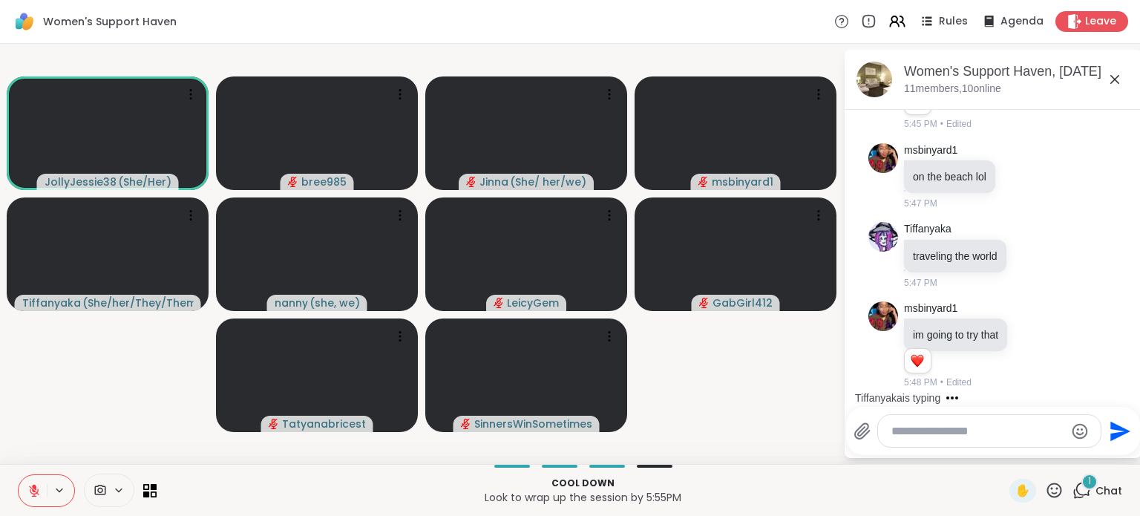
scroll to position [7213, 0]
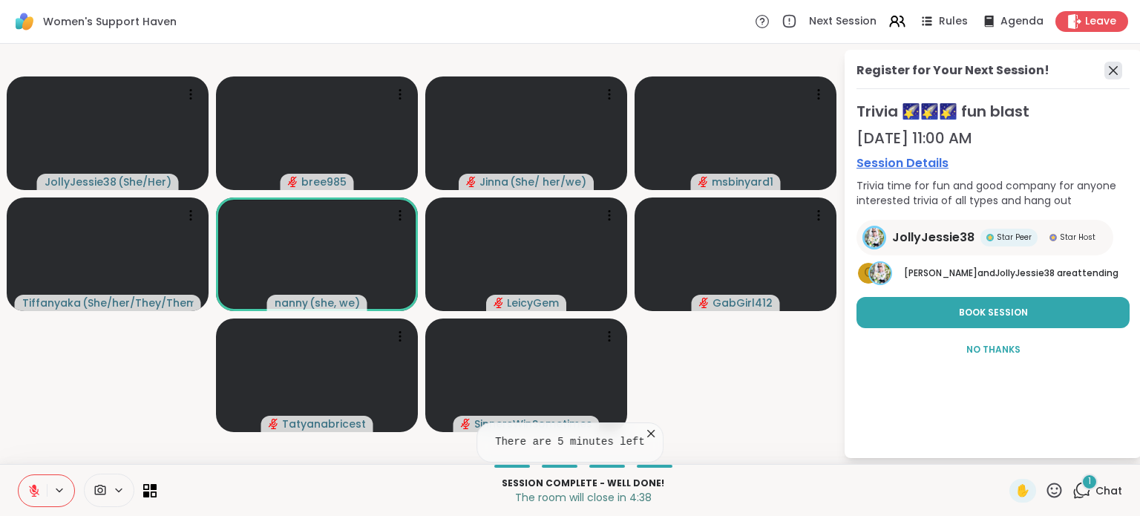
click at [1114, 71] on icon at bounding box center [1113, 70] width 9 height 9
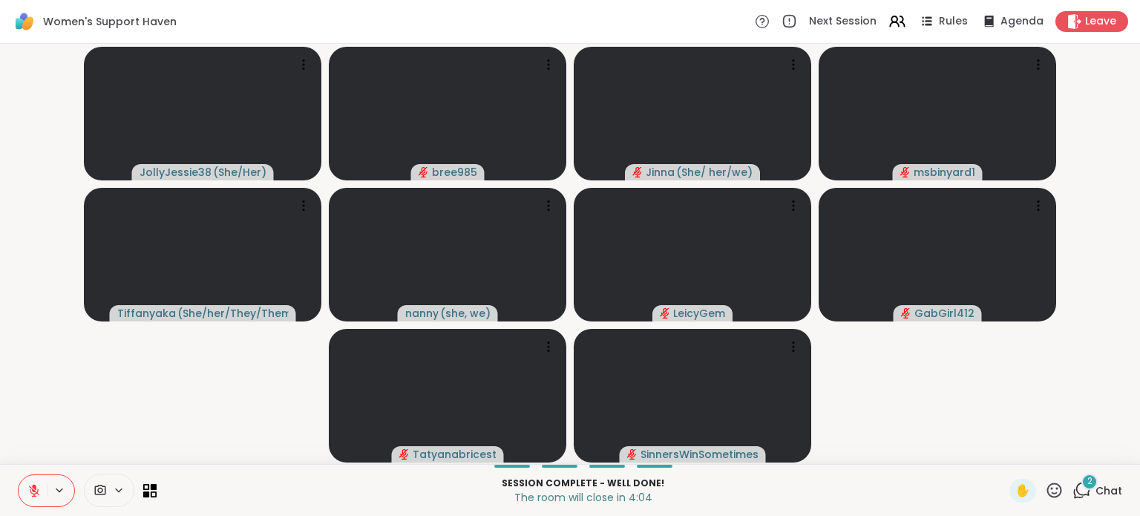
click at [1102, 480] on div "2 Chat" at bounding box center [1098, 491] width 50 height 24
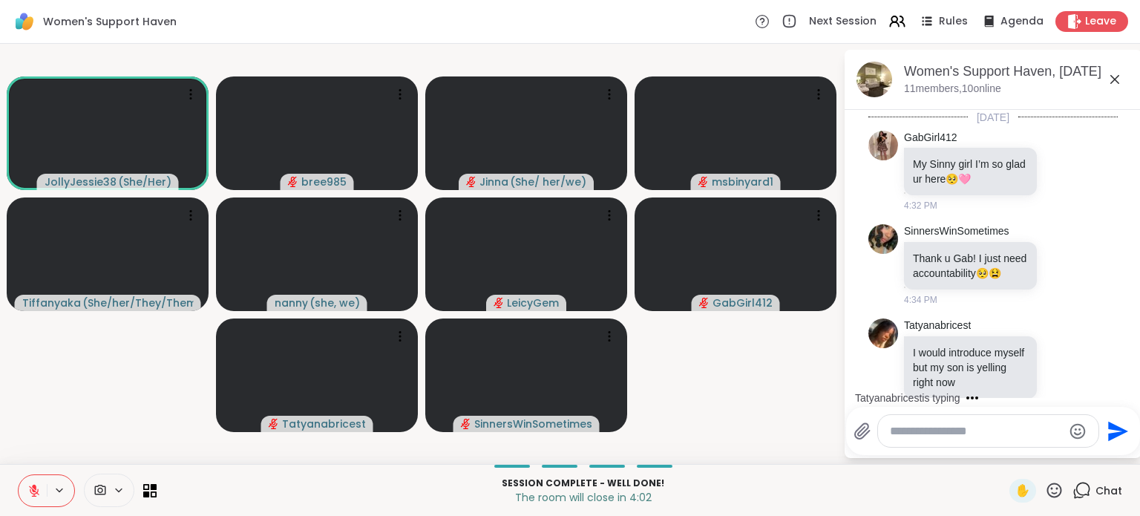
scroll to position [7421, 0]
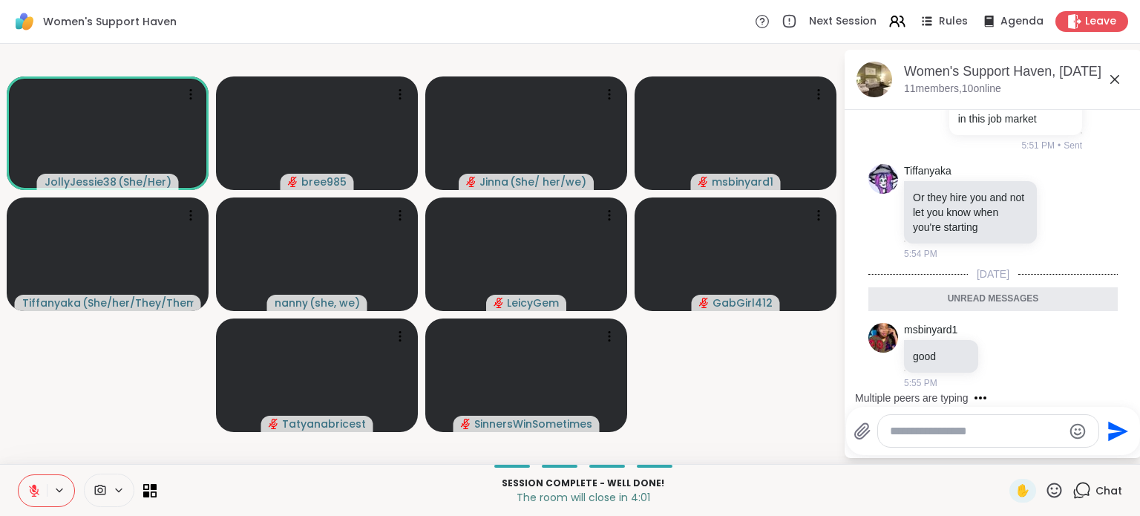
click at [1108, 71] on icon at bounding box center [1115, 80] width 18 height 18
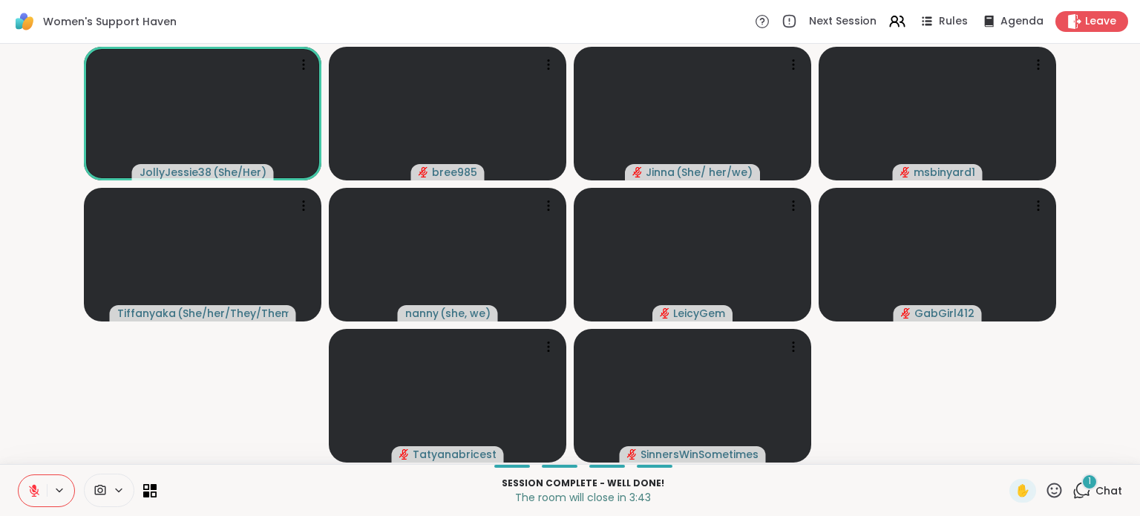
click at [1081, 491] on icon at bounding box center [1082, 490] width 19 height 19
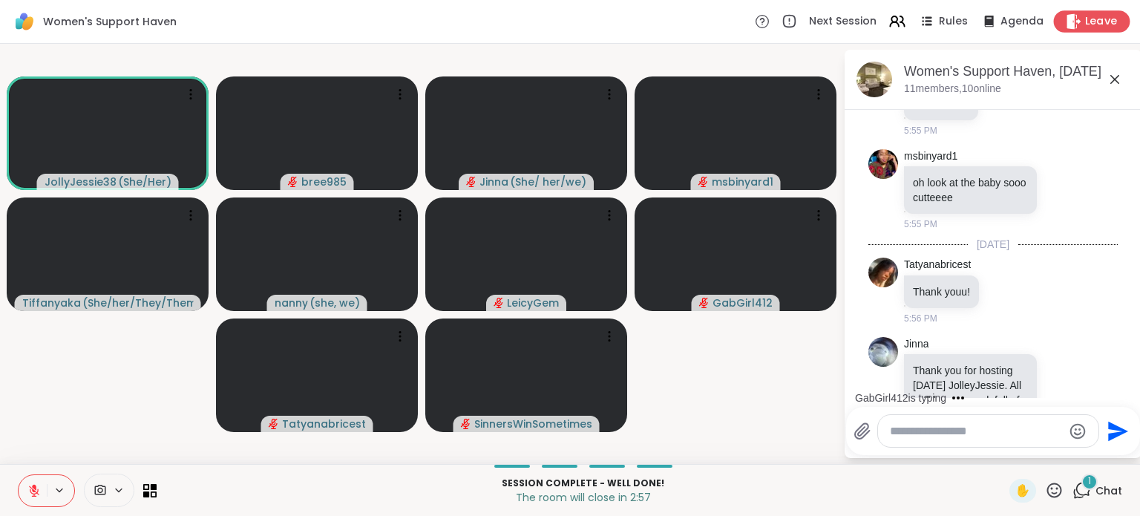
scroll to position [7732, 0]
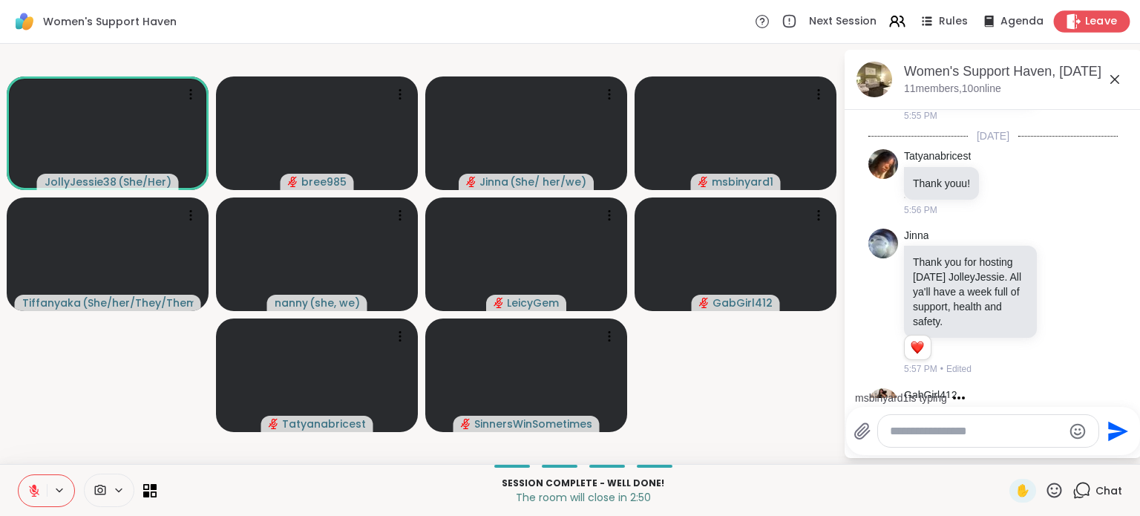
click at [1085, 16] on div "Leave" at bounding box center [1092, 21] width 76 height 22
click at [929, 426] on textarea "Type your message" at bounding box center [976, 431] width 173 height 15
type textarea "**********"
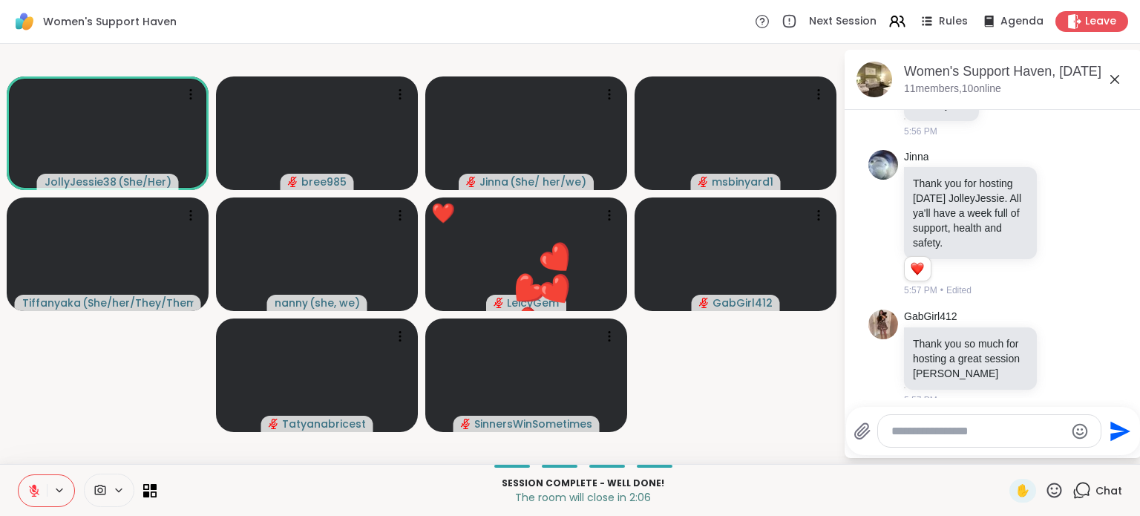
scroll to position [7941, 0]
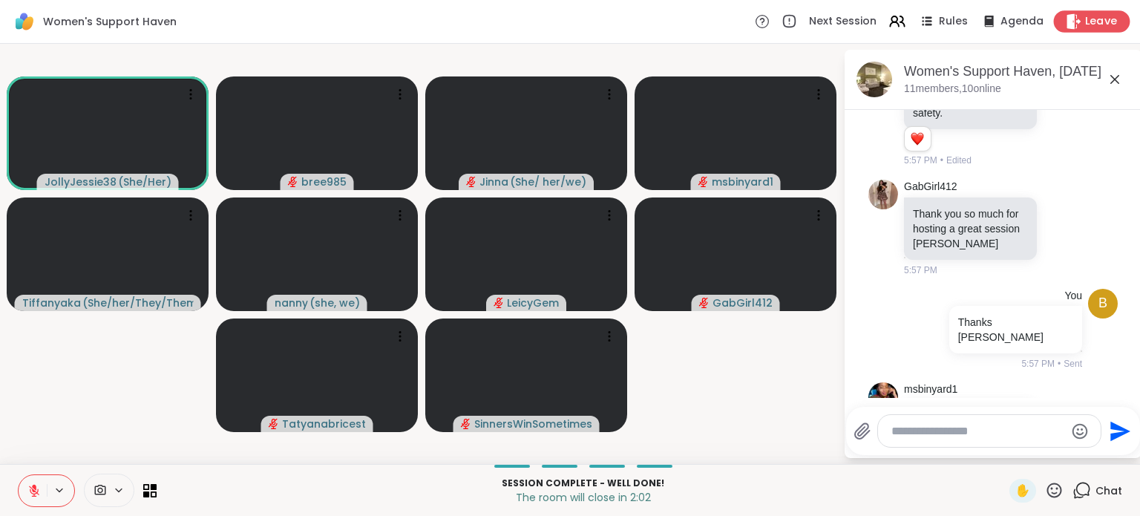
click at [1097, 27] on span "Leave" at bounding box center [1101, 22] width 33 height 16
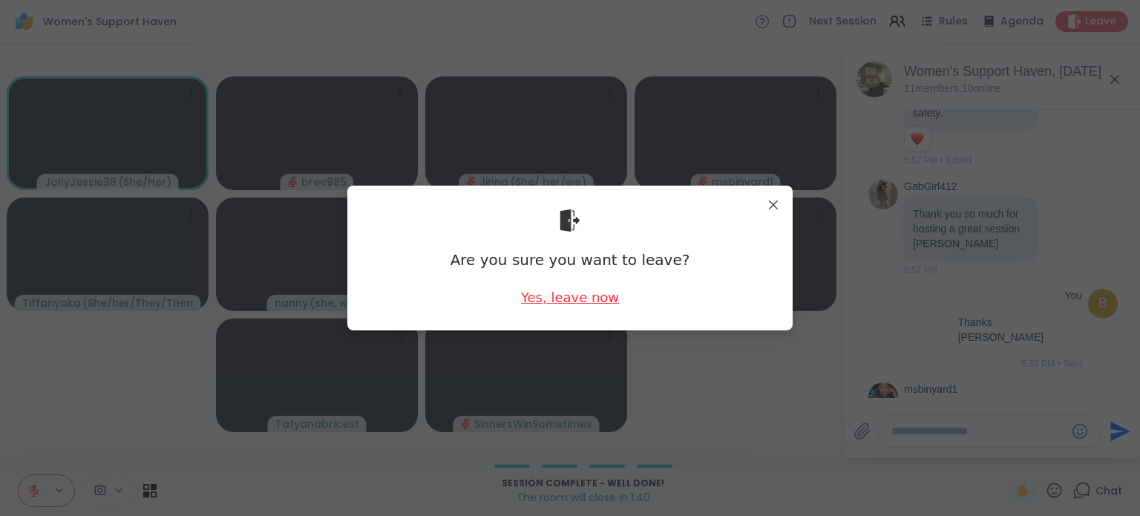
click at [558, 299] on div "Yes, leave now" at bounding box center [570, 297] width 98 height 19
